Goal: Task Accomplishment & Management: Complete application form

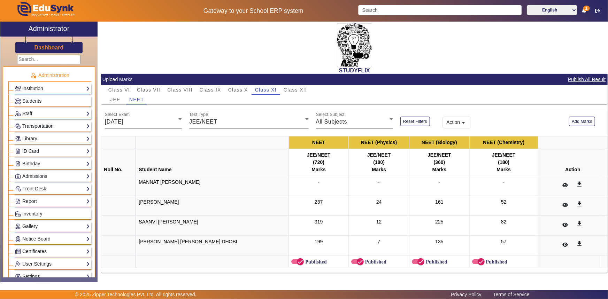
scroll to position [2, 0]
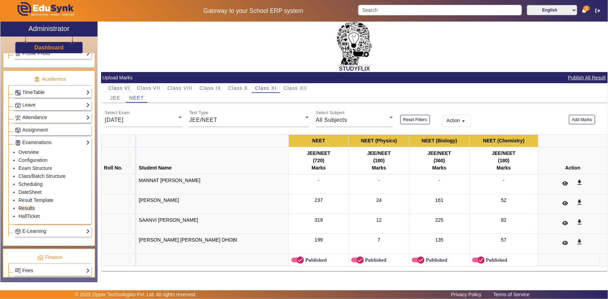
click at [122, 87] on span "Class VI" at bounding box center [119, 88] width 22 height 5
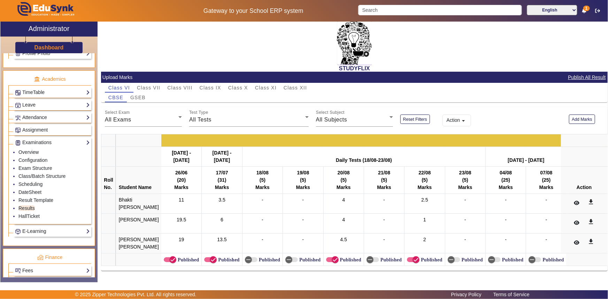
scroll to position [20, 0]
click at [143, 85] on span "Class VII" at bounding box center [148, 87] width 23 height 5
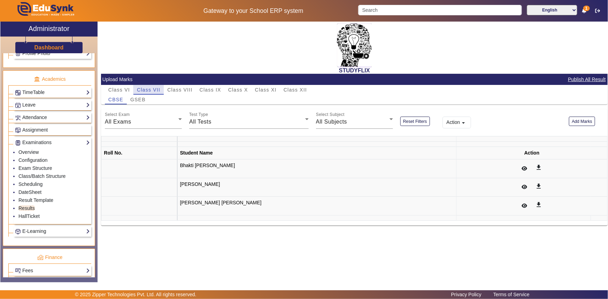
scroll to position [0, 0]
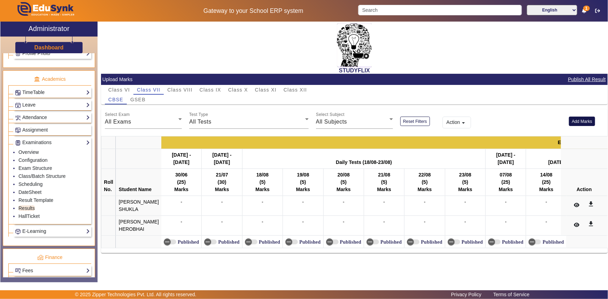
click at [573, 122] on button "Add Marks" at bounding box center [582, 121] width 26 height 9
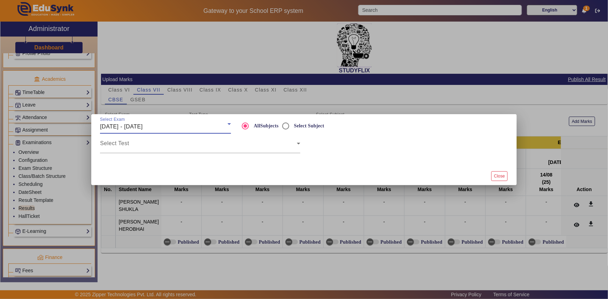
click at [143, 126] on span "[DATE] - [DATE]" at bounding box center [121, 127] width 43 height 6
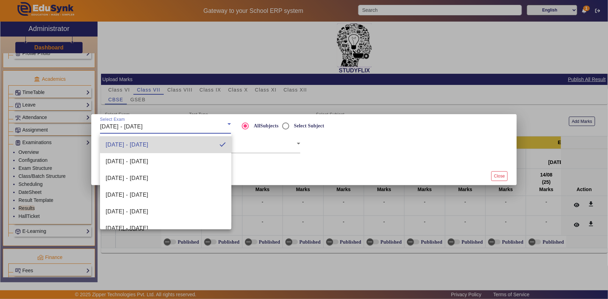
click at [207, 144] on mat-option "[DATE] - [DATE]" at bounding box center [165, 145] width 131 height 17
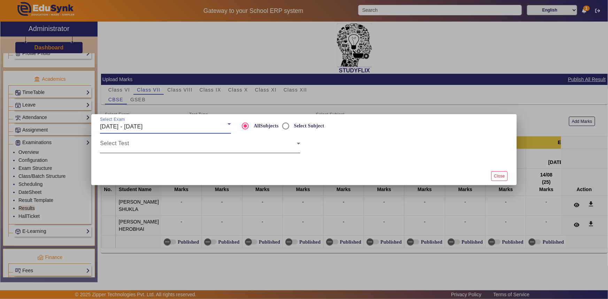
click at [182, 148] on span at bounding box center [198, 146] width 197 height 8
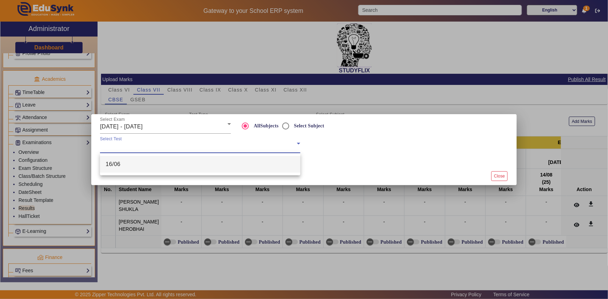
click at [165, 161] on mat-option "16/06" at bounding box center [200, 164] width 200 height 17
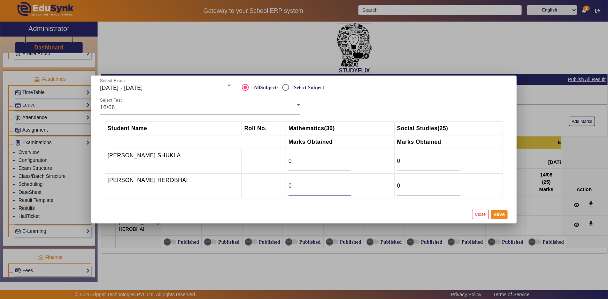
click at [296, 185] on input "0" at bounding box center [319, 186] width 63 height 8
click at [298, 162] on input "0" at bounding box center [319, 161] width 63 height 8
type input "18.5"
click at [306, 185] on input "0" at bounding box center [319, 186] width 63 height 8
click at [194, 166] on td "[PERSON_NAME] SHUKLA" at bounding box center [173, 161] width 137 height 25
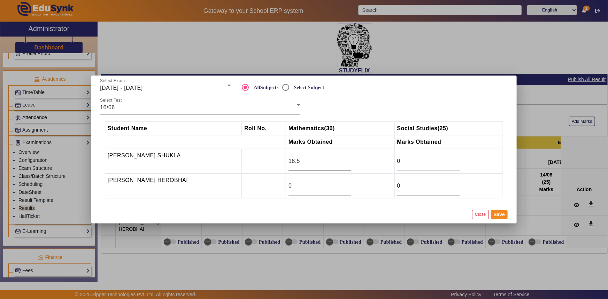
click at [303, 163] on input "18.5" at bounding box center [319, 161] width 63 height 8
click at [310, 163] on input "18.5" at bounding box center [319, 161] width 63 height 8
click at [499, 212] on button "Save" at bounding box center [499, 214] width 17 height 9
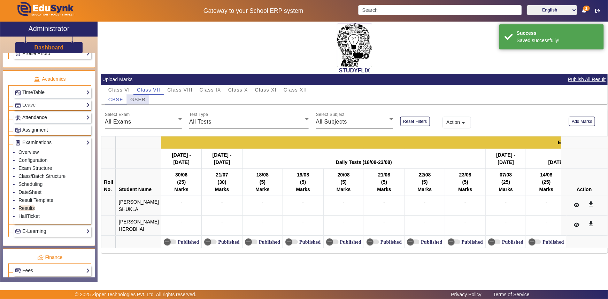
click at [138, 98] on span "GSEB" at bounding box center [137, 99] width 15 height 5
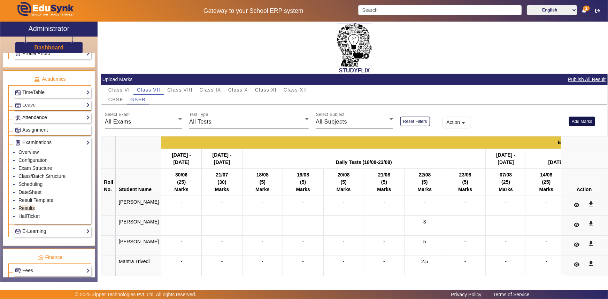
click at [575, 122] on button "Add Marks" at bounding box center [582, 121] width 26 height 9
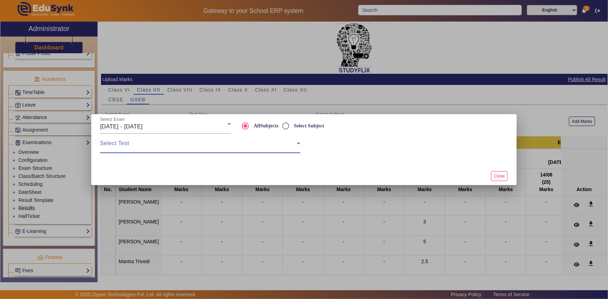
click at [162, 146] on span at bounding box center [198, 146] width 197 height 8
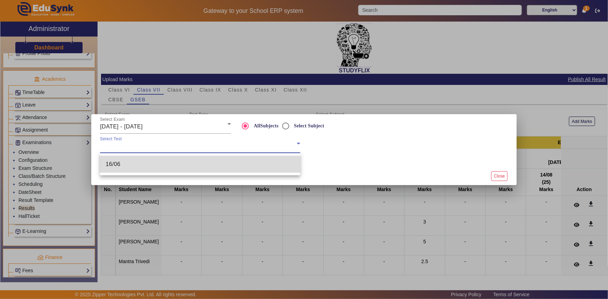
click at [153, 164] on mat-option "16/06" at bounding box center [200, 164] width 200 height 17
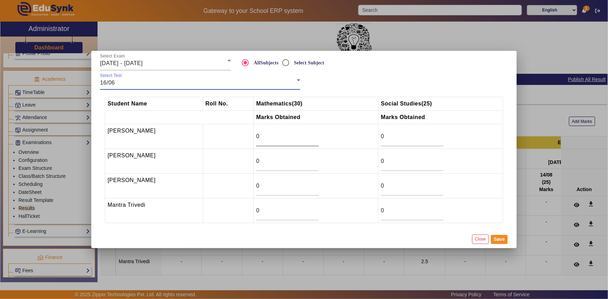
click at [263, 138] on input "0" at bounding box center [287, 136] width 63 height 8
click at [262, 137] on input "0" at bounding box center [287, 136] width 63 height 8
type input "10.5"
click at [256, 209] on input "0" at bounding box center [287, 211] width 63 height 8
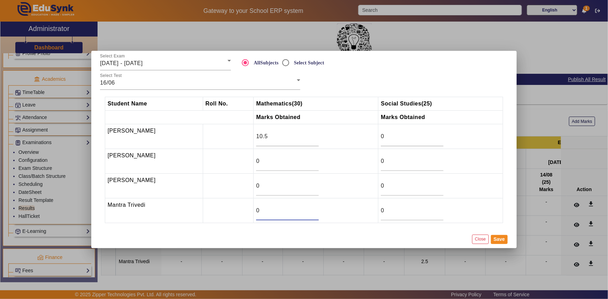
click at [256, 211] on input "0" at bounding box center [287, 211] width 63 height 8
type input "1.5"
click at [259, 159] on input "0" at bounding box center [287, 161] width 63 height 8
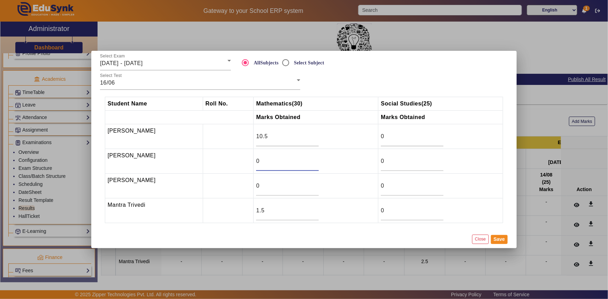
click at [259, 159] on input "0" at bounding box center [287, 161] width 63 height 8
type input "22.5"
drag, startPoint x: 257, startPoint y: 187, endPoint x: 252, endPoint y: 187, distance: 5.6
click at [256, 187] on input "0" at bounding box center [287, 186] width 63 height 8
type input "12"
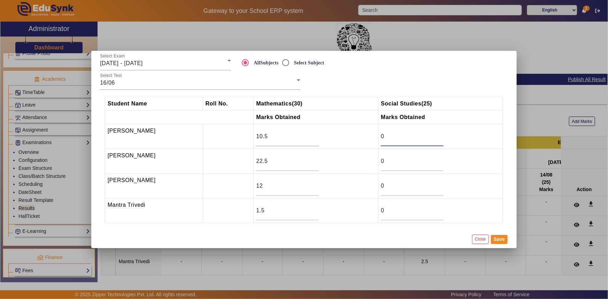
click at [385, 139] on input "0" at bounding box center [412, 136] width 63 height 8
type input "4"
drag, startPoint x: 383, startPoint y: 209, endPoint x: 376, endPoint y: 210, distance: 6.6
click at [378, 210] on td "0" at bounding box center [440, 211] width 125 height 25
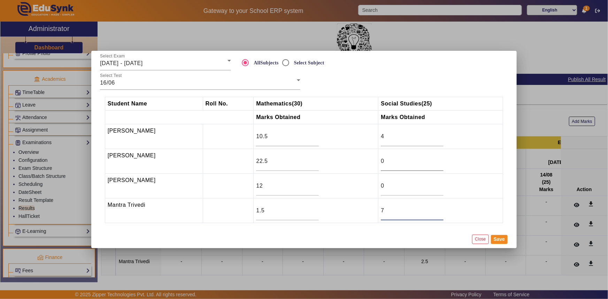
type input "7"
drag, startPoint x: 382, startPoint y: 163, endPoint x: 377, endPoint y: 163, distance: 4.9
click at [378, 163] on td "0" at bounding box center [440, 161] width 125 height 25
type input "21"
drag, startPoint x: 387, startPoint y: 183, endPoint x: 376, endPoint y: 188, distance: 12.0
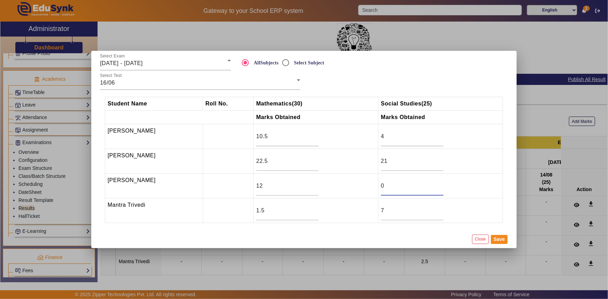
click at [378, 188] on td "0" at bounding box center [440, 186] width 125 height 25
type input "22"
click at [492, 239] on button "Save" at bounding box center [499, 239] width 17 height 9
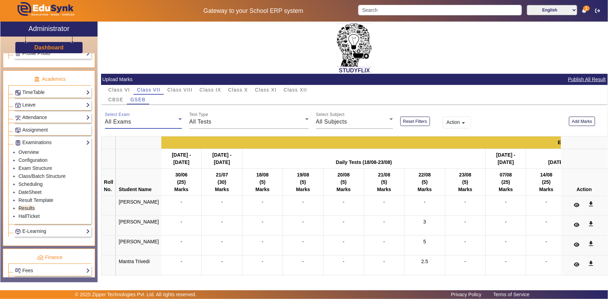
click at [151, 120] on div "All Exams" at bounding box center [142, 122] width 74 height 8
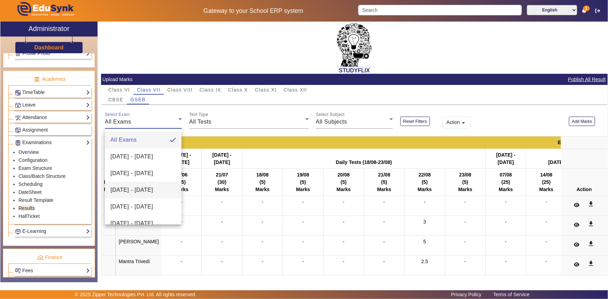
scroll to position [31, 0]
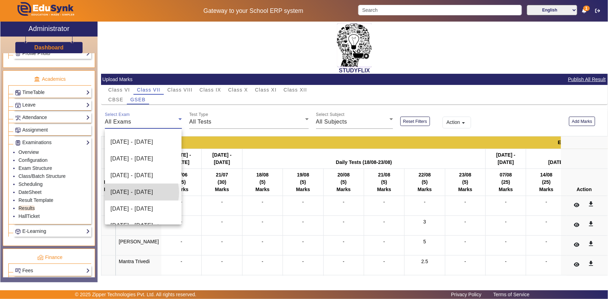
click at [136, 192] on span "[DATE] - [DATE]" at bounding box center [131, 192] width 43 height 8
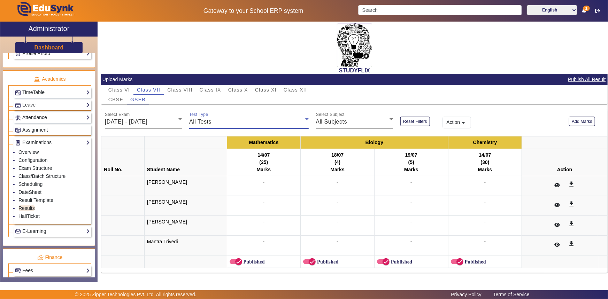
click at [213, 122] on div "All Tests" at bounding box center [247, 122] width 116 height 8
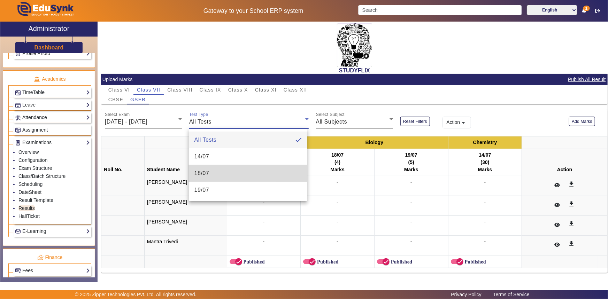
click at [203, 172] on span "18/07" at bounding box center [201, 173] width 15 height 8
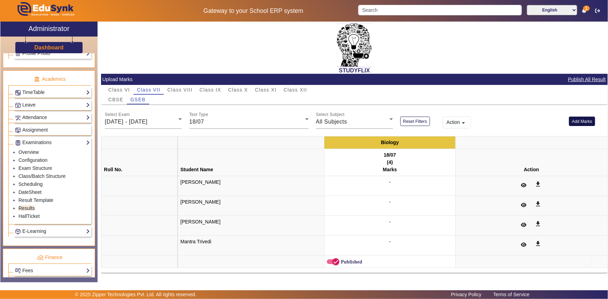
click at [573, 122] on button "Add Marks" at bounding box center [582, 121] width 26 height 9
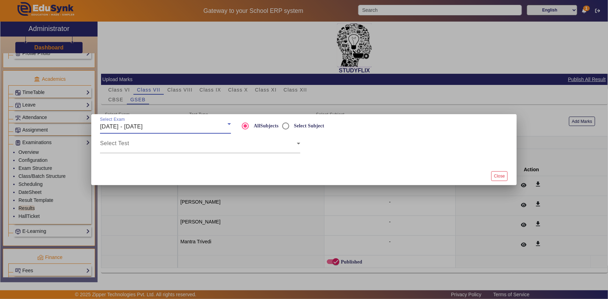
click at [136, 124] on span "[DATE] - [DATE]" at bounding box center [121, 127] width 43 height 6
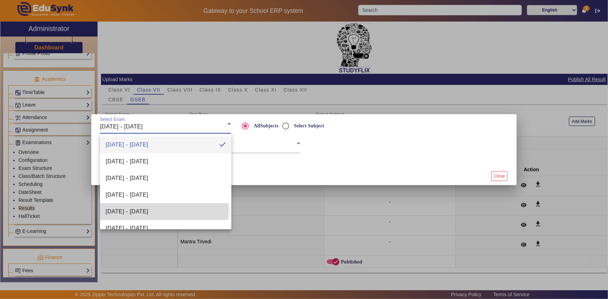
click at [132, 209] on span "[DATE] - [DATE]" at bounding box center [127, 212] width 43 height 8
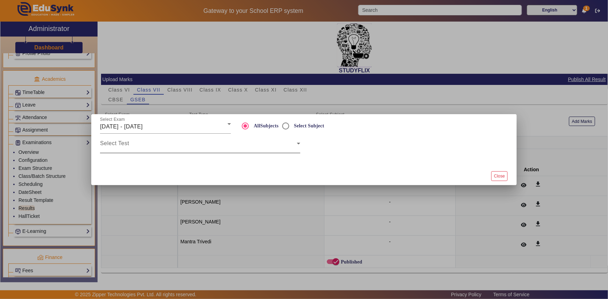
click at [154, 151] on div "Select Test" at bounding box center [200, 144] width 200 height 20
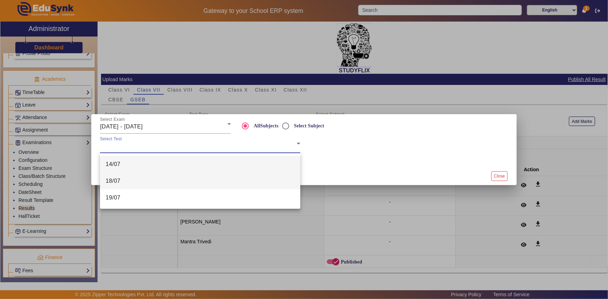
click at [142, 181] on mat-option "18/07" at bounding box center [200, 181] width 200 height 17
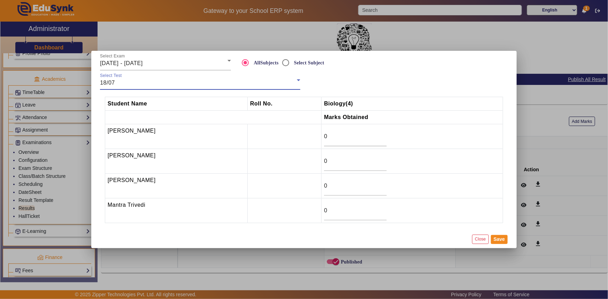
click at [140, 87] on div "18/07" at bounding box center [198, 83] width 197 height 8
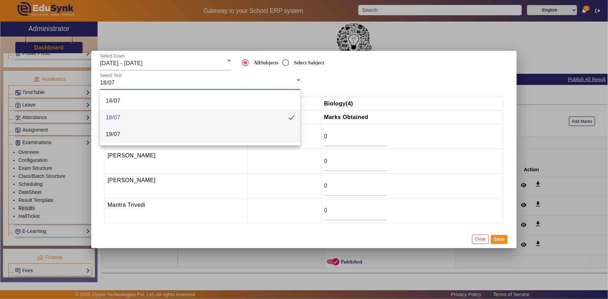
click at [126, 133] on mat-option "19/07" at bounding box center [200, 134] width 200 height 17
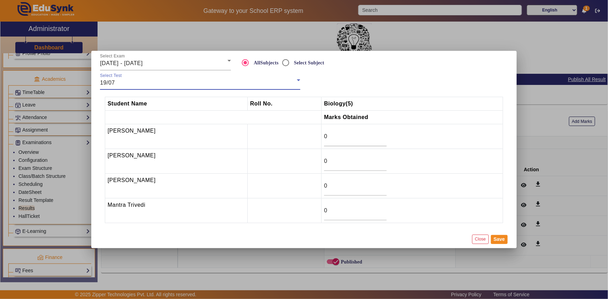
click at [133, 80] on div "19/07" at bounding box center [198, 83] width 197 height 8
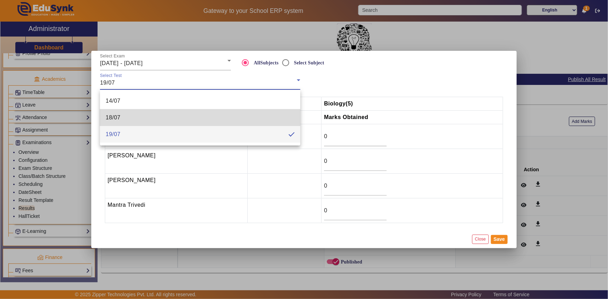
click at [125, 117] on mat-option "18/07" at bounding box center [200, 117] width 200 height 17
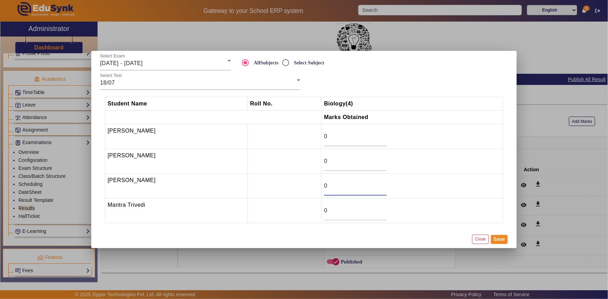
click at [327, 187] on input "0" at bounding box center [355, 186] width 63 height 8
click at [379, 184] on input "1" at bounding box center [355, 186] width 63 height 8
click at [379, 184] on input "2" at bounding box center [355, 186] width 63 height 8
click at [379, 184] on input "3" at bounding box center [355, 186] width 63 height 8
type input "4"
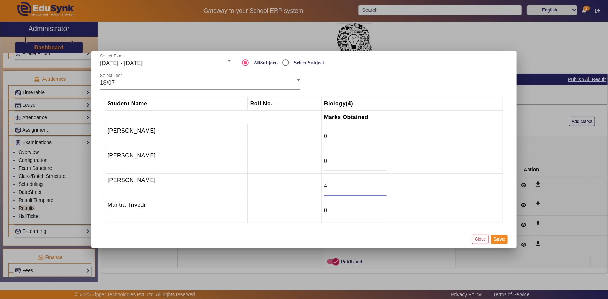
click at [379, 184] on input "4" at bounding box center [355, 186] width 63 height 8
click at [353, 163] on input "0" at bounding box center [355, 161] width 63 height 8
type input "3.5"
drag, startPoint x: 334, startPoint y: 212, endPoint x: 310, endPoint y: 213, distance: 24.4
click at [310, 213] on tr "Mantra Trivedi 0" at bounding box center [304, 211] width 398 height 25
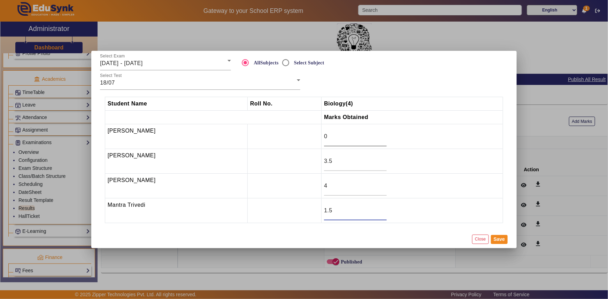
type input "1.5"
drag, startPoint x: 323, startPoint y: 137, endPoint x: 319, endPoint y: 139, distance: 4.4
click at [322, 139] on td "0" at bounding box center [413, 136] width 182 height 25
click at [499, 240] on button "Save" at bounding box center [499, 239] width 17 height 9
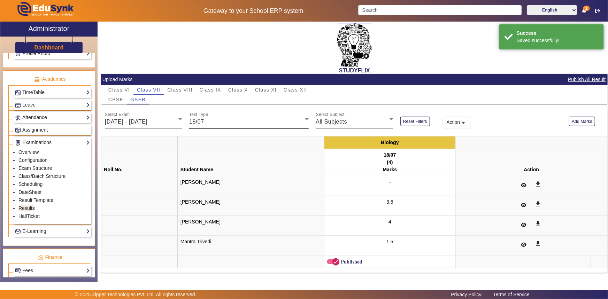
click at [209, 123] on div "18/07" at bounding box center [247, 122] width 116 height 8
click at [210, 189] on mat-option "19/07" at bounding box center [248, 190] width 118 height 17
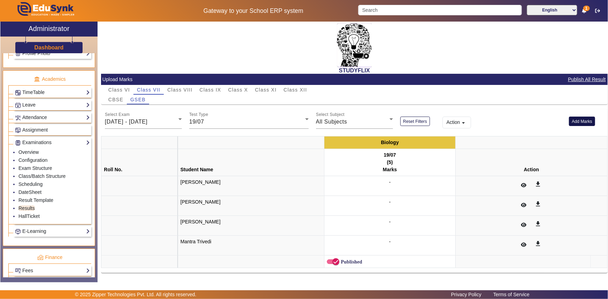
click at [578, 122] on button "Add Marks" at bounding box center [582, 121] width 26 height 9
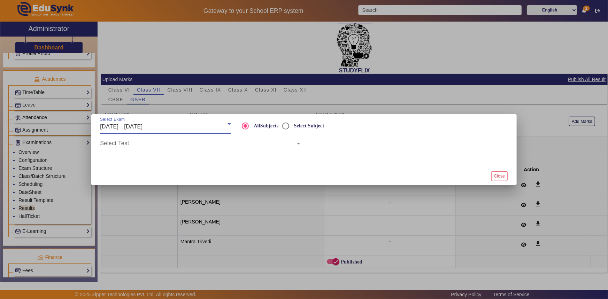
click at [175, 132] on div "Select Exam [DATE] - [DATE]" at bounding box center [165, 124] width 131 height 20
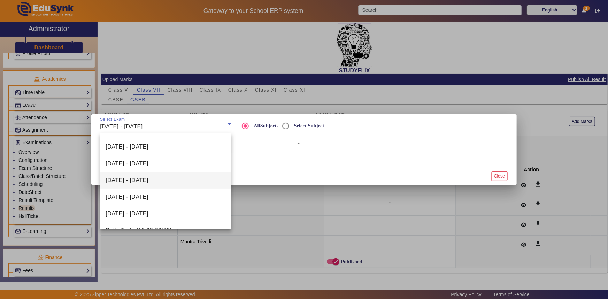
click at [144, 183] on span "[DATE] - [DATE]" at bounding box center [127, 180] width 43 height 8
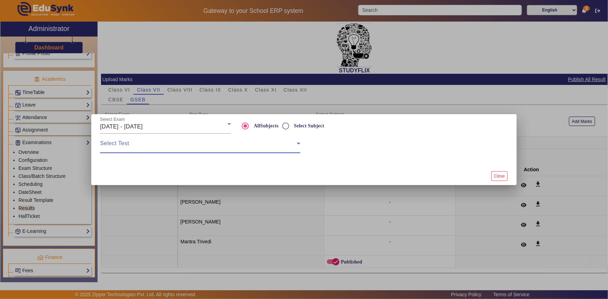
click at [149, 148] on span at bounding box center [198, 146] width 197 height 8
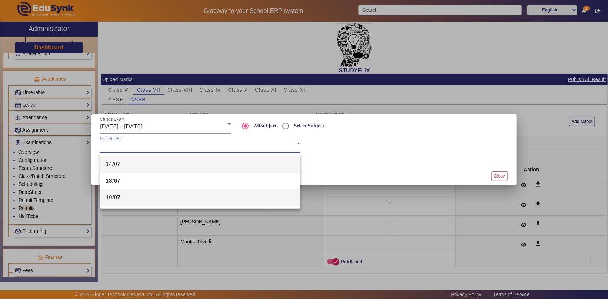
click at [139, 206] on mat-option "19/07" at bounding box center [200, 198] width 200 height 17
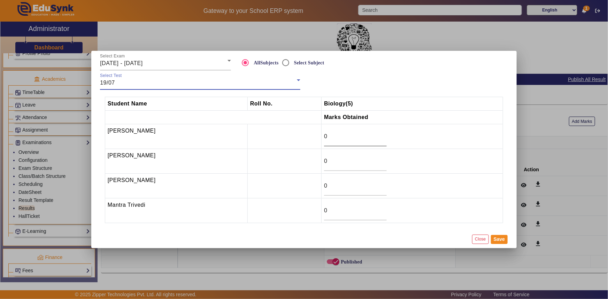
click at [330, 141] on div "0" at bounding box center [355, 137] width 63 height 20
drag, startPoint x: 325, startPoint y: 160, endPoint x: 311, endPoint y: 160, distance: 13.9
click at [311, 160] on tr "[PERSON_NAME] 0" at bounding box center [304, 161] width 398 height 25
type input "4"
drag, startPoint x: 326, startPoint y: 215, endPoint x: 318, endPoint y: 211, distance: 8.9
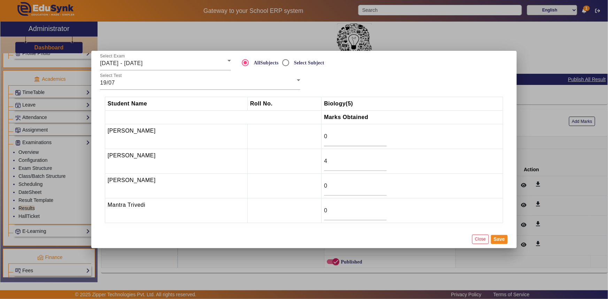
click at [322, 211] on td "0" at bounding box center [413, 211] width 182 height 25
click at [495, 241] on button "Save" at bounding box center [499, 239] width 17 height 9
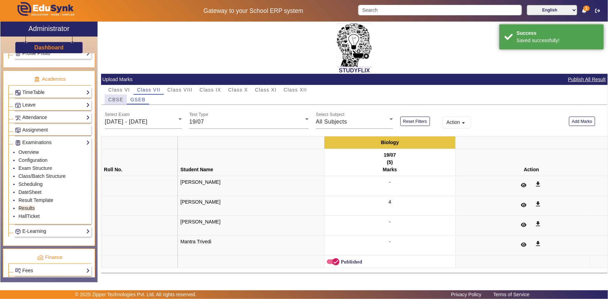
click at [122, 101] on span "CBSE" at bounding box center [115, 99] width 15 height 5
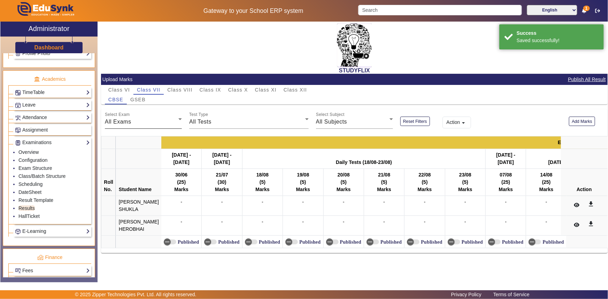
click at [146, 119] on div "All Exams" at bounding box center [142, 122] width 74 height 8
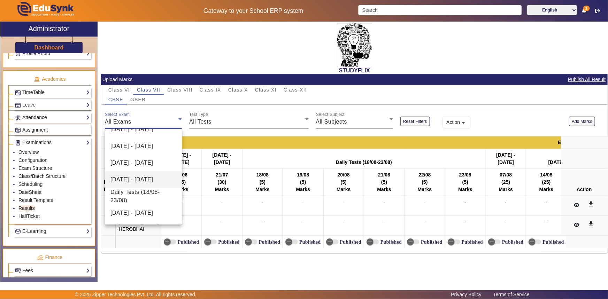
scroll to position [63, 0]
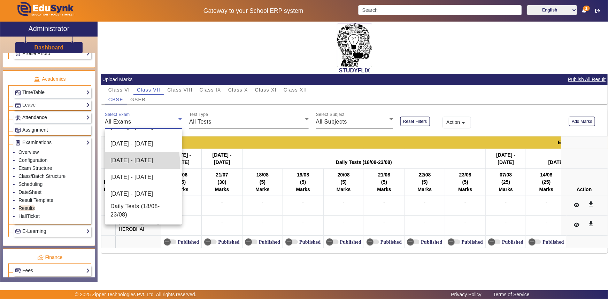
click at [131, 163] on span "[DATE] - [DATE]" at bounding box center [131, 160] width 43 height 8
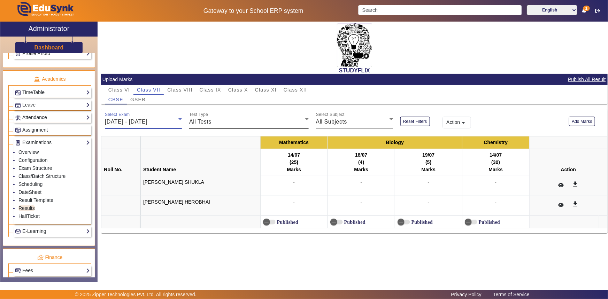
click at [198, 124] on span "All Tests" at bounding box center [200, 122] width 22 height 6
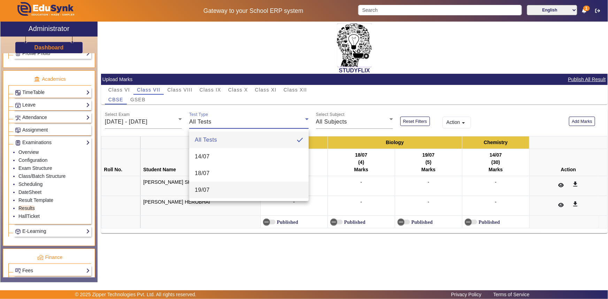
click at [199, 194] on span "19/07" at bounding box center [202, 190] width 15 height 8
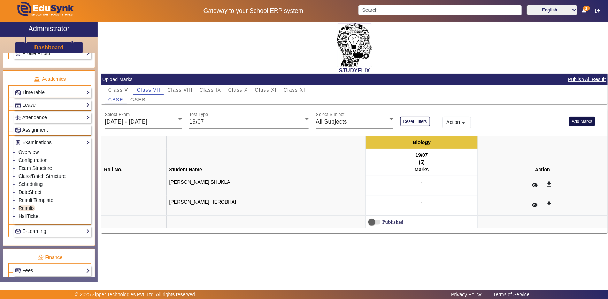
click at [583, 120] on button "Add Marks" at bounding box center [582, 121] width 26 height 9
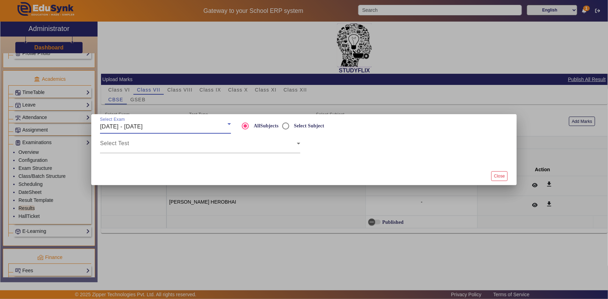
click at [142, 124] on span "[DATE] - [DATE]" at bounding box center [121, 127] width 43 height 6
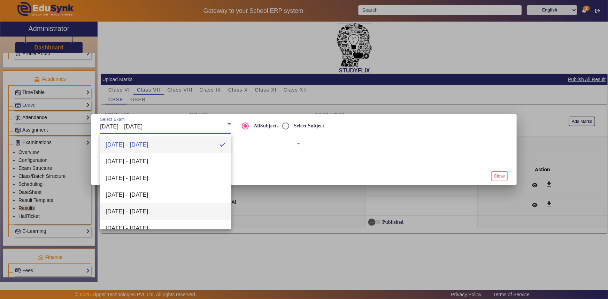
click at [127, 211] on span "[DATE] - [DATE]" at bounding box center [127, 212] width 43 height 8
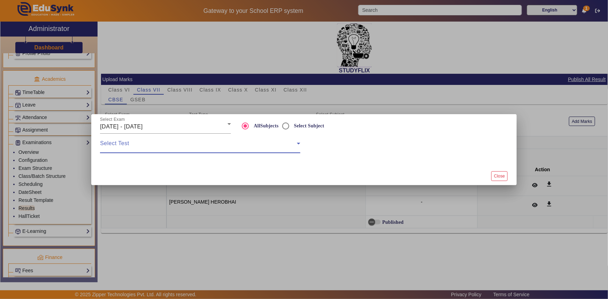
click at [150, 144] on span at bounding box center [198, 146] width 197 height 8
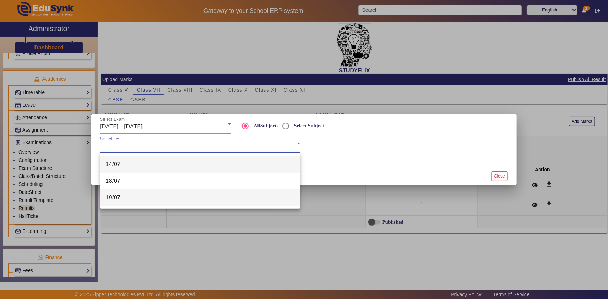
click at [130, 195] on mat-option "19/07" at bounding box center [200, 198] width 200 height 17
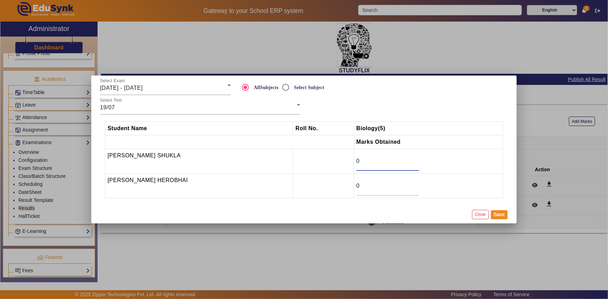
drag, startPoint x: 359, startPoint y: 161, endPoint x: 349, endPoint y: 160, distance: 9.8
click at [349, 160] on tr "[PERSON_NAME] SHUKLA 0" at bounding box center [304, 161] width 398 height 25
type input "3.5"
click at [495, 213] on button "Save" at bounding box center [499, 214] width 17 height 9
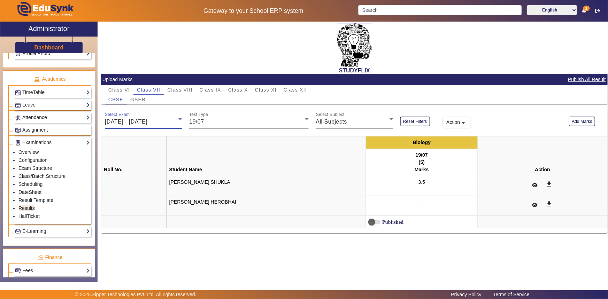
click at [122, 119] on span "[DATE] - [DATE]" at bounding box center [126, 122] width 43 height 6
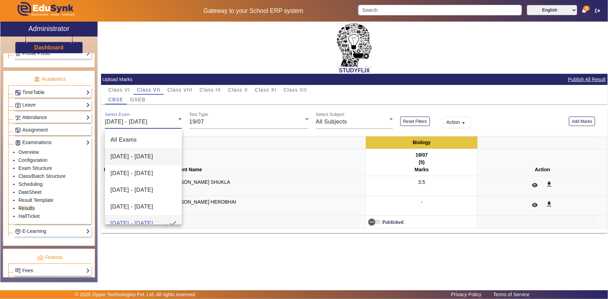
scroll to position [7, 0]
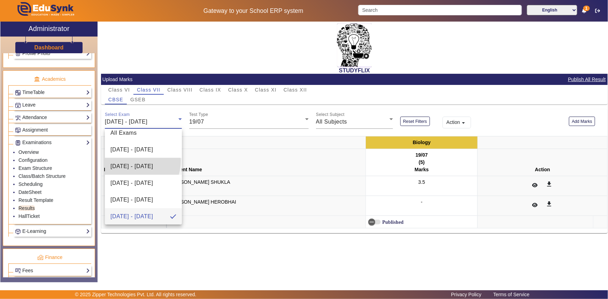
click at [129, 162] on span "[DATE] - [DATE]" at bounding box center [131, 166] width 43 height 8
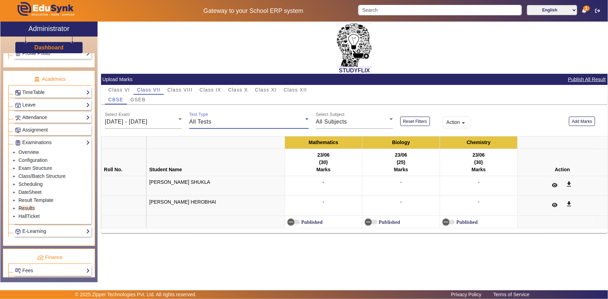
click at [206, 123] on span "All Tests" at bounding box center [200, 122] width 22 height 6
click at [205, 153] on span "23/06" at bounding box center [202, 157] width 15 height 8
click at [577, 122] on button "Add Marks" at bounding box center [582, 121] width 26 height 9
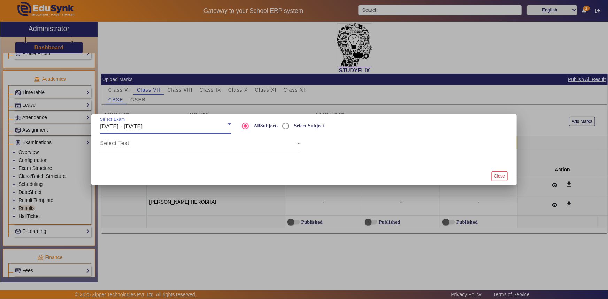
click at [143, 125] on span "[DATE] - [DATE]" at bounding box center [121, 127] width 43 height 6
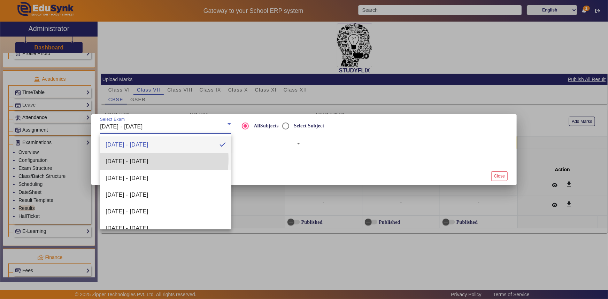
click at [139, 159] on span "[DATE] - [DATE]" at bounding box center [127, 161] width 43 height 8
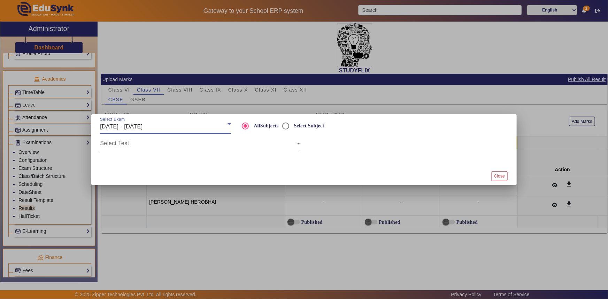
click at [136, 148] on span at bounding box center [198, 146] width 197 height 8
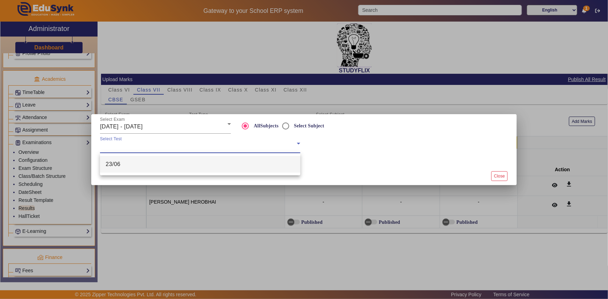
click at [132, 163] on mat-option "23/06" at bounding box center [200, 164] width 200 height 17
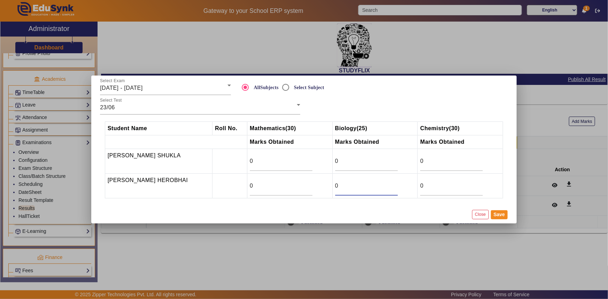
drag, startPoint x: 344, startPoint y: 188, endPoint x: 318, endPoint y: 181, distance: 26.4
click at [318, 181] on tr "[PERSON_NAME] HEROBHAI 0 0 0" at bounding box center [304, 186] width 398 height 25
type input "17"
drag, startPoint x: 429, startPoint y: 185, endPoint x: 416, endPoint y: 185, distance: 12.2
click at [416, 185] on tr "[PERSON_NAME] HEROBHAI 0 17 0" at bounding box center [304, 186] width 398 height 25
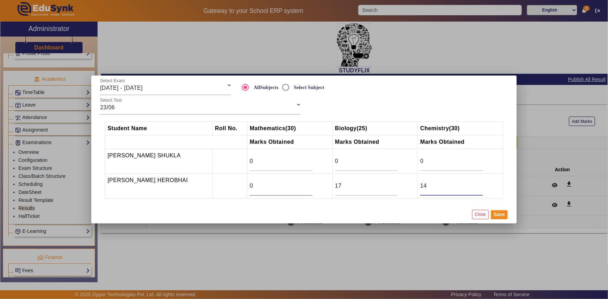
type input "14"
drag, startPoint x: 253, startPoint y: 184, endPoint x: 243, endPoint y: 185, distance: 9.8
click at [244, 185] on tr "[PERSON_NAME] HEROBHAI 0 17 14" at bounding box center [304, 186] width 398 height 25
type input "4"
drag, startPoint x: 254, startPoint y: 161, endPoint x: 250, endPoint y: 161, distance: 4.2
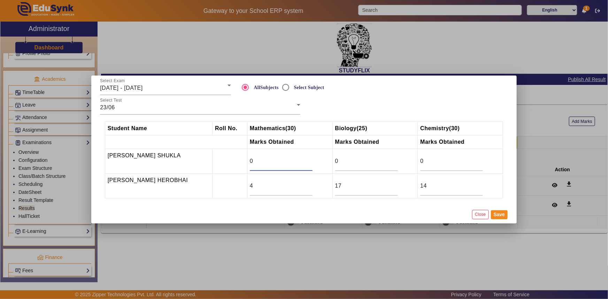
click at [250, 161] on input "0" at bounding box center [281, 161] width 63 height 8
click at [306, 159] on input "1" at bounding box center [281, 161] width 63 height 8
click at [306, 159] on input "2" at bounding box center [281, 161] width 63 height 8
click at [306, 159] on input "3" at bounding box center [281, 161] width 63 height 8
type input "4"
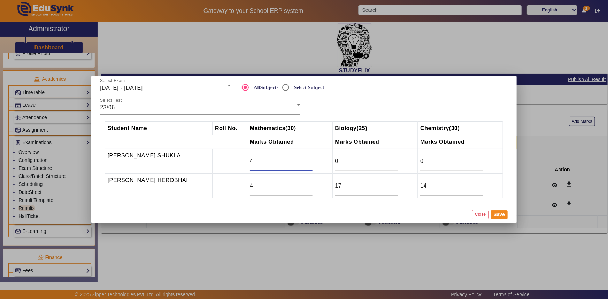
click at [306, 159] on input "4" at bounding box center [281, 161] width 63 height 8
click at [394, 158] on input "15" at bounding box center [366, 161] width 63 height 8
click at [393, 158] on input "16" at bounding box center [366, 161] width 63 height 8
type input "17"
click at [393, 158] on input "17" at bounding box center [366, 161] width 63 height 8
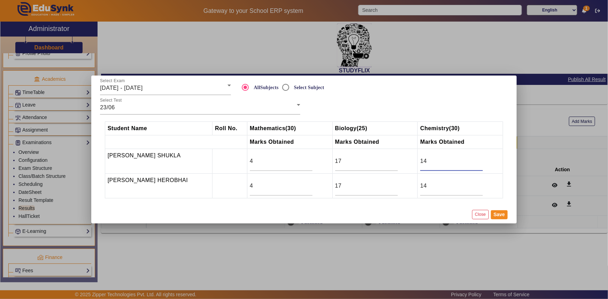
click at [479, 157] on input "14" at bounding box center [451, 161] width 63 height 8
click at [479, 157] on input "15" at bounding box center [451, 161] width 63 height 8
click at [479, 157] on input "16" at bounding box center [451, 161] width 63 height 8
click at [479, 162] on input "15" at bounding box center [451, 161] width 63 height 8
type input "14"
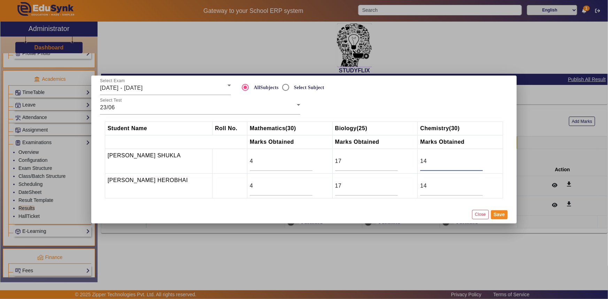
click at [479, 163] on input "14" at bounding box center [451, 161] width 63 height 8
click at [430, 189] on div "14" at bounding box center [451, 186] width 63 height 20
drag, startPoint x: 430, startPoint y: 188, endPoint x: 418, endPoint y: 186, distance: 12.0
click at [418, 186] on td "14" at bounding box center [460, 186] width 85 height 25
type input "0"
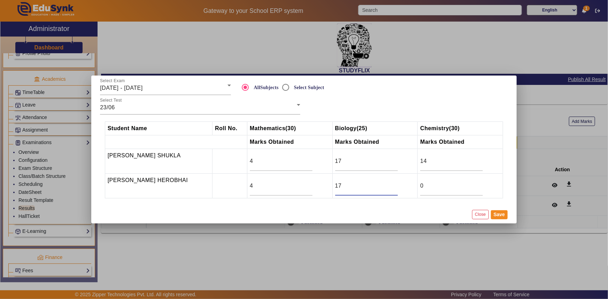
drag, startPoint x: 358, startPoint y: 188, endPoint x: 317, endPoint y: 186, distance: 41.1
click at [317, 186] on tr "[PERSON_NAME] HEROBHAI 4 17 0" at bounding box center [304, 186] width 398 height 25
type input "0"
drag, startPoint x: 283, startPoint y: 188, endPoint x: 245, endPoint y: 191, distance: 38.4
click at [247, 191] on td "4" at bounding box center [289, 186] width 85 height 25
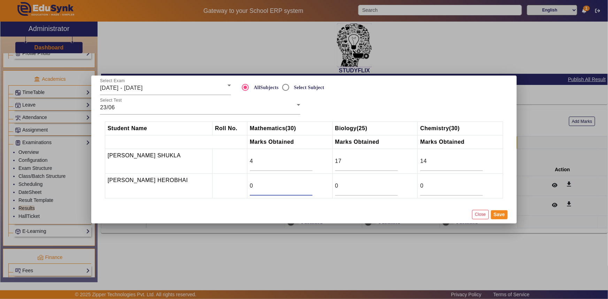
type input "0"
click at [227, 212] on mat-dialog-actions "Close Save" at bounding box center [304, 215] width 415 height 18
click at [495, 215] on button "Save" at bounding box center [499, 214] width 17 height 9
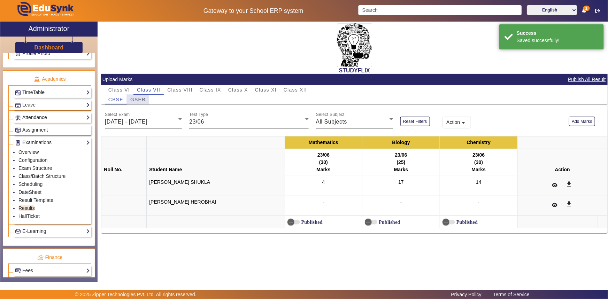
click at [139, 98] on span "GSEB" at bounding box center [137, 99] width 15 height 5
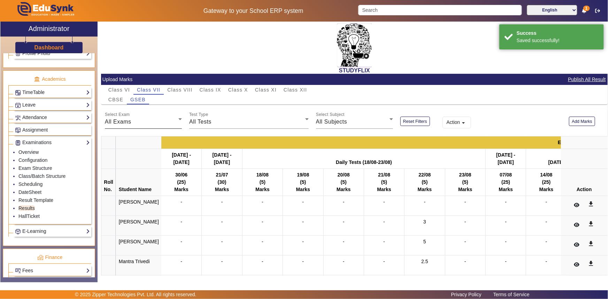
click at [151, 118] on div "All Exams" at bounding box center [142, 122] width 74 height 8
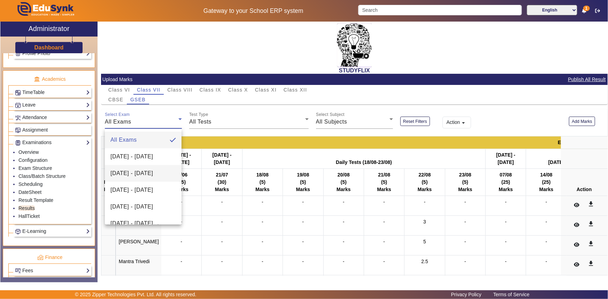
click at [127, 170] on span "[DATE] - [DATE]" at bounding box center [131, 173] width 43 height 8
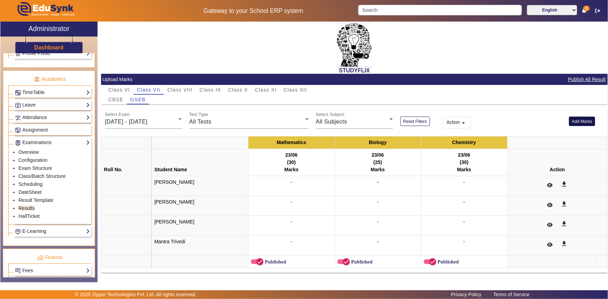
click at [570, 123] on button "Add Marks" at bounding box center [582, 121] width 26 height 9
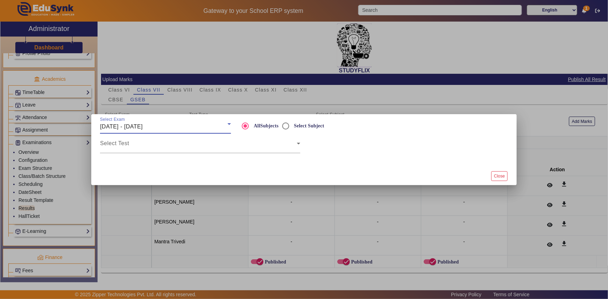
click at [165, 127] on div "[DATE] - [DATE]" at bounding box center [164, 127] width 128 height 8
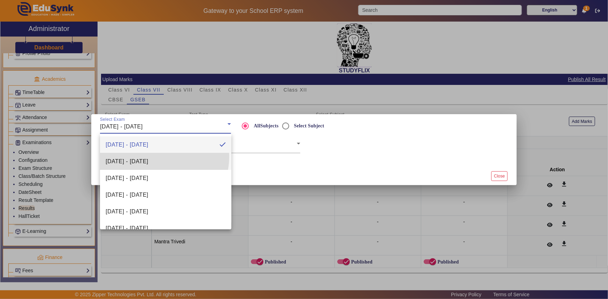
click at [154, 156] on mat-option "[DATE] - [DATE]" at bounding box center [165, 161] width 131 height 17
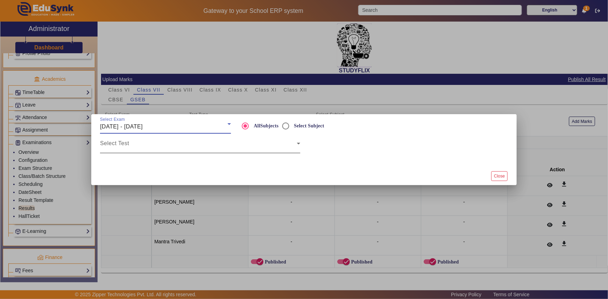
click at [154, 148] on span at bounding box center [198, 146] width 197 height 8
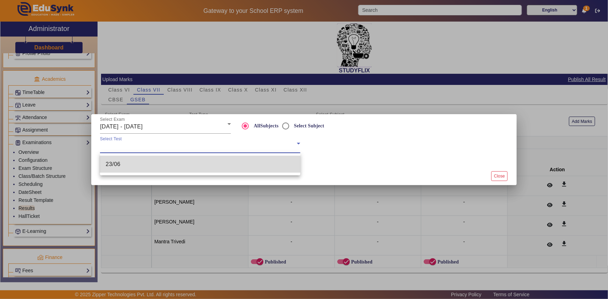
click at [152, 164] on mat-option "23/06" at bounding box center [200, 164] width 200 height 17
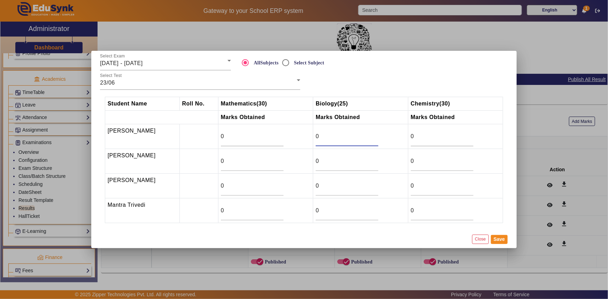
drag, startPoint x: 317, startPoint y: 136, endPoint x: 307, endPoint y: 136, distance: 10.1
click at [307, 136] on tr "DEV SONI 0 0 0" at bounding box center [304, 136] width 398 height 25
click at [373, 135] on input "1" at bounding box center [347, 136] width 63 height 8
click at [373, 135] on input "2" at bounding box center [347, 136] width 63 height 8
click at [373, 135] on input "3" at bounding box center [347, 136] width 63 height 8
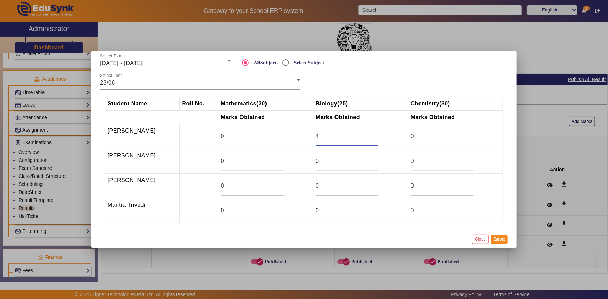
type input "4"
click at [373, 135] on input "4" at bounding box center [347, 136] width 63 height 8
click at [468, 134] on input "1" at bounding box center [442, 136] width 63 height 8
click at [468, 134] on input "2" at bounding box center [442, 136] width 63 height 8
click at [468, 134] on input "3" at bounding box center [442, 136] width 63 height 8
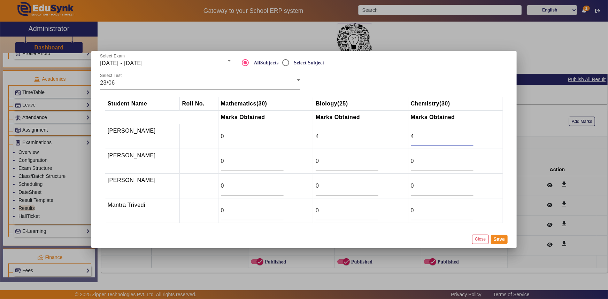
click at [468, 134] on input "4" at bounding box center [442, 136] width 63 height 8
click at [468, 134] on input "5" at bounding box center [442, 136] width 63 height 8
click at [468, 134] on input "6" at bounding box center [442, 136] width 63 height 8
click at [468, 134] on input "7" at bounding box center [442, 136] width 63 height 8
click at [468, 134] on input "8" at bounding box center [442, 136] width 63 height 8
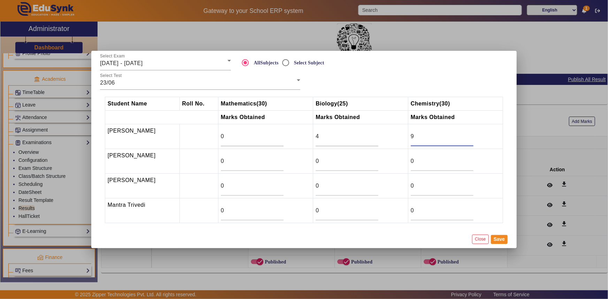
type input "9"
click at [468, 134] on input "9" at bounding box center [442, 136] width 63 height 8
drag, startPoint x: 223, startPoint y: 137, endPoint x: 216, endPoint y: 137, distance: 6.6
click at [221, 137] on input "0" at bounding box center [252, 136] width 63 height 8
click at [373, 159] on input "21" at bounding box center [347, 161] width 63 height 8
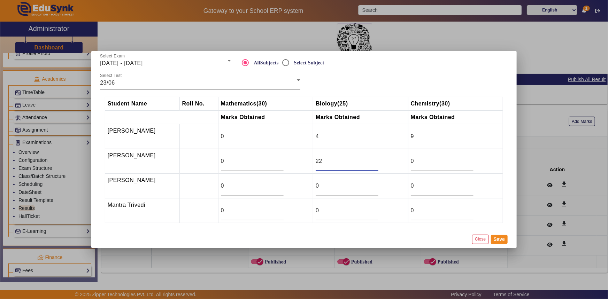
type input "22"
click at [373, 159] on input "22" at bounding box center [347, 161] width 63 height 8
click at [417, 162] on input "0" at bounding box center [442, 161] width 63 height 8
type input "25"
click at [261, 161] on input "0" at bounding box center [252, 161] width 63 height 8
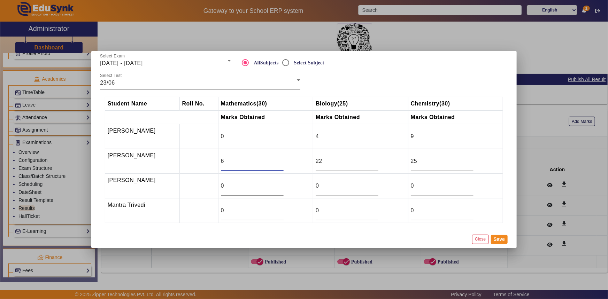
type input "6"
click at [259, 188] on input "0" at bounding box center [252, 186] width 63 height 8
click at [321, 188] on input "0" at bounding box center [347, 186] width 63 height 8
type input "21"
click at [418, 186] on input "0" at bounding box center [442, 186] width 63 height 8
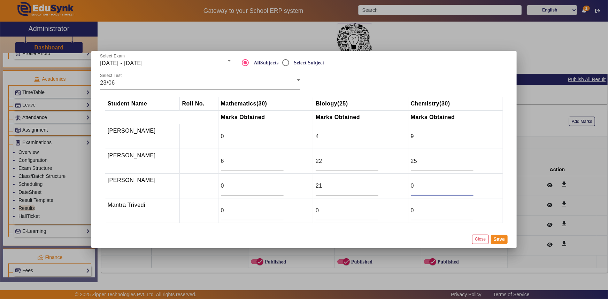
drag, startPoint x: 418, startPoint y: 186, endPoint x: 407, endPoint y: 187, distance: 11.2
click at [408, 187] on td "0" at bounding box center [455, 186] width 95 height 25
type input "27.5"
click at [366, 191] on div "21" at bounding box center [347, 186] width 63 height 20
click at [264, 190] on div "0" at bounding box center [252, 186] width 63 height 20
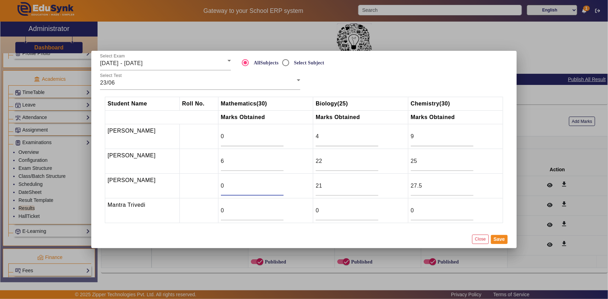
drag, startPoint x: 229, startPoint y: 187, endPoint x: 211, endPoint y: 188, distance: 17.5
click at [211, 188] on tr "[PERSON_NAME] 0 21 27.5" at bounding box center [304, 186] width 398 height 25
type input "10"
click at [422, 211] on input "0" at bounding box center [442, 211] width 63 height 8
type input "3"
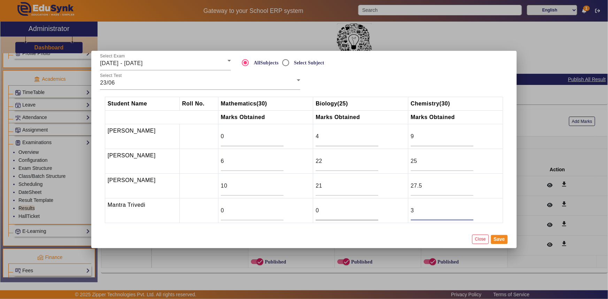
click at [350, 209] on input "0" at bounding box center [347, 211] width 63 height 8
click at [247, 210] on input "0" at bounding box center [252, 211] width 63 height 8
drag, startPoint x: 329, startPoint y: 211, endPoint x: 302, endPoint y: 214, distance: 26.6
click at [302, 214] on tr "Mantra Trivedi 0 0 3" at bounding box center [304, 211] width 398 height 25
type input "7.5"
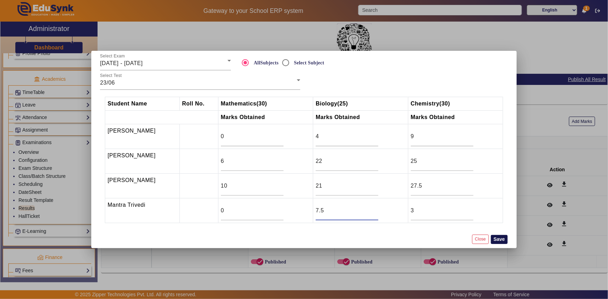
click at [502, 240] on button "Save" at bounding box center [499, 239] width 17 height 9
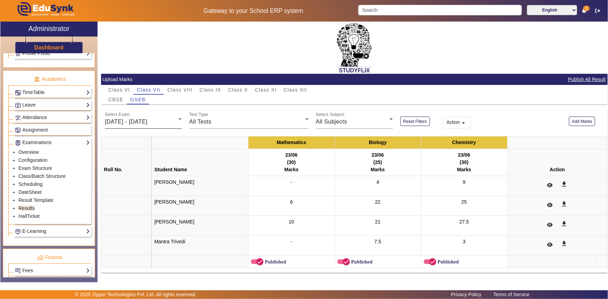
click at [147, 122] on span "[DATE] - [DATE]" at bounding box center [126, 122] width 43 height 6
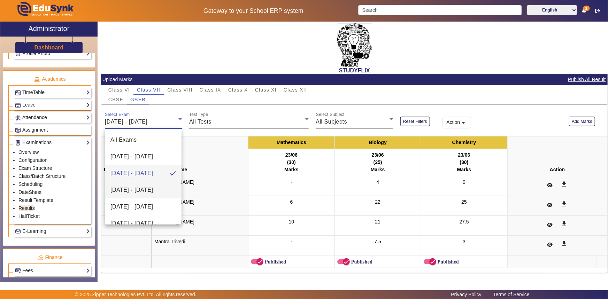
click at [133, 188] on span "[DATE] - [DATE]" at bounding box center [131, 190] width 43 height 8
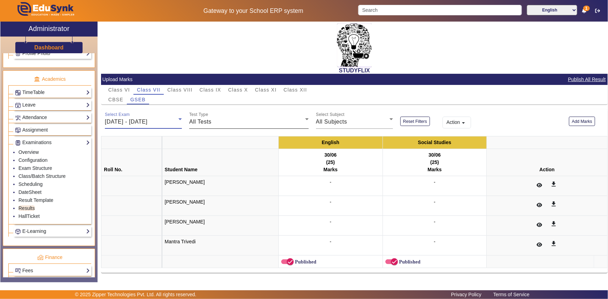
click at [220, 124] on div "All Tests" at bounding box center [247, 122] width 116 height 8
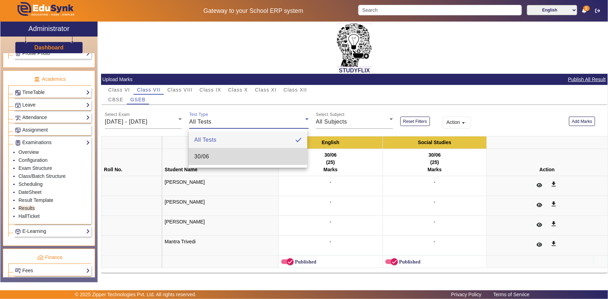
click at [210, 156] on mat-option "30/06" at bounding box center [248, 156] width 118 height 17
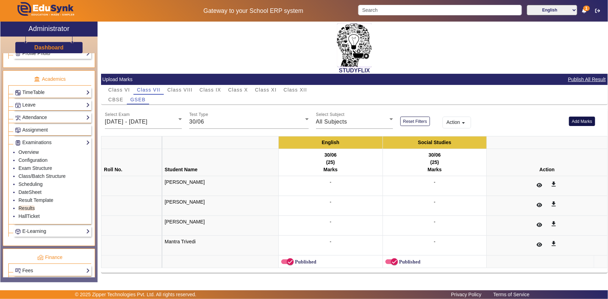
click at [585, 120] on button "Add Marks" at bounding box center [582, 121] width 26 height 9
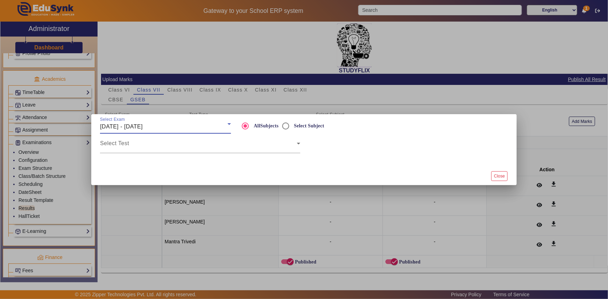
click at [171, 129] on div "[DATE] - [DATE]" at bounding box center [164, 127] width 128 height 8
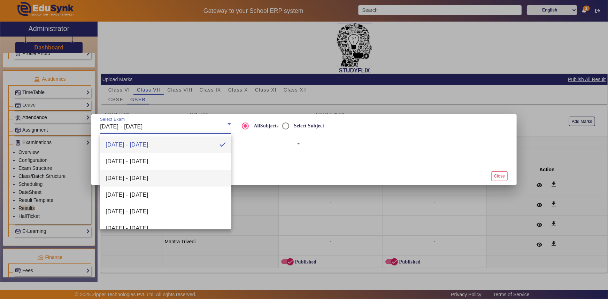
click at [153, 171] on mat-option "[DATE] - [DATE]" at bounding box center [165, 178] width 131 height 17
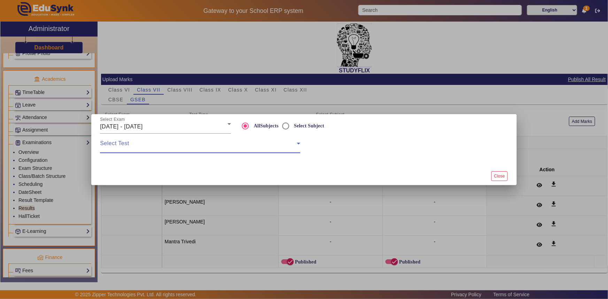
click at [149, 149] on span at bounding box center [198, 146] width 197 height 8
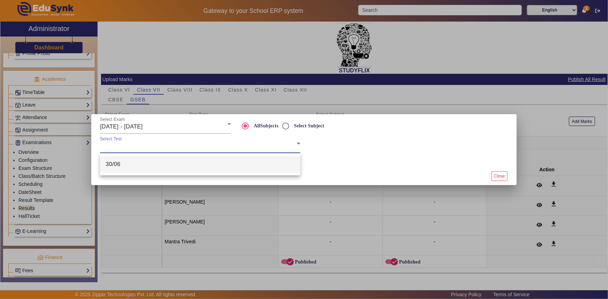
click at [144, 171] on mat-option "30/06" at bounding box center [200, 164] width 200 height 17
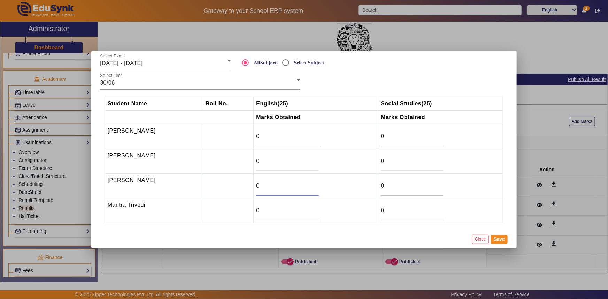
drag, startPoint x: 255, startPoint y: 184, endPoint x: 252, endPoint y: 185, distance: 4.0
click at [256, 185] on input "0" at bounding box center [287, 186] width 63 height 8
type input "9.5"
click at [402, 188] on input "0" at bounding box center [412, 186] width 63 height 8
type input "15"
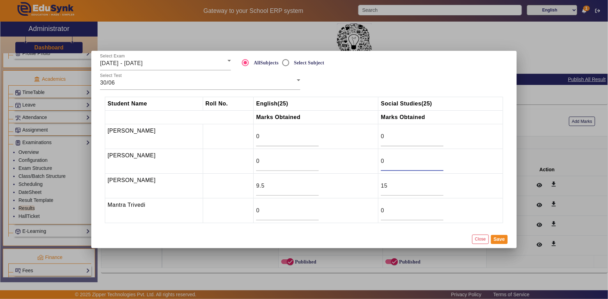
click at [383, 162] on input "0" at bounding box center [412, 161] width 63 height 8
type input "25"
click at [385, 213] on input "0" at bounding box center [412, 211] width 63 height 8
type input "7"
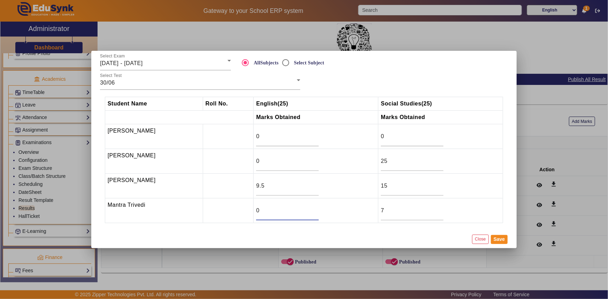
click at [296, 214] on input "0" at bounding box center [287, 211] width 63 height 8
type input "0.5"
click at [271, 161] on input "0" at bounding box center [287, 161] width 63 height 8
click at [267, 137] on input "0" at bounding box center [287, 136] width 63 height 8
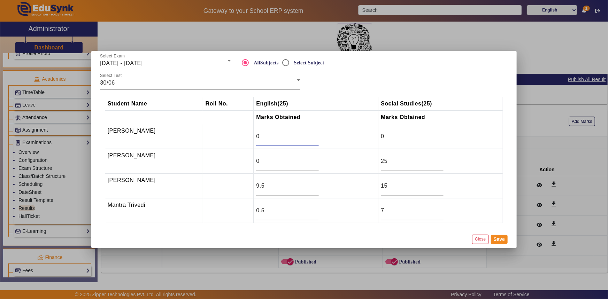
click at [385, 136] on input "0" at bounding box center [412, 136] width 63 height 8
type input "2"
click at [267, 140] on input "0" at bounding box center [287, 136] width 63 height 8
click at [493, 238] on button "Save" at bounding box center [499, 239] width 17 height 9
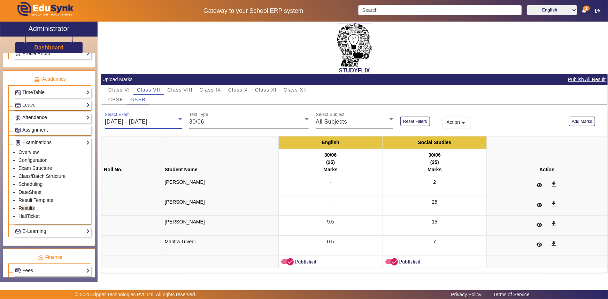
click at [126, 118] on div "[DATE] - [DATE]" at bounding box center [142, 122] width 74 height 8
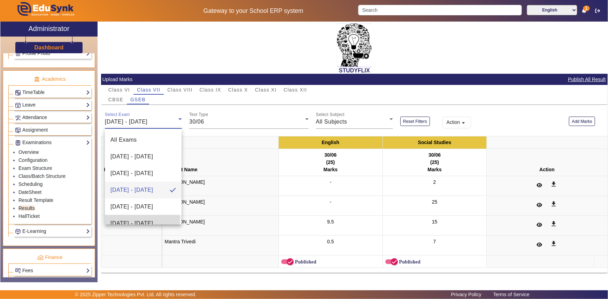
click at [122, 220] on span "[DATE] - [DATE]" at bounding box center [131, 224] width 43 height 8
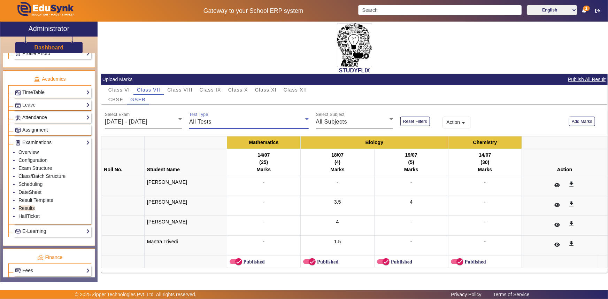
click at [197, 122] on span "All Tests" at bounding box center [200, 122] width 22 height 6
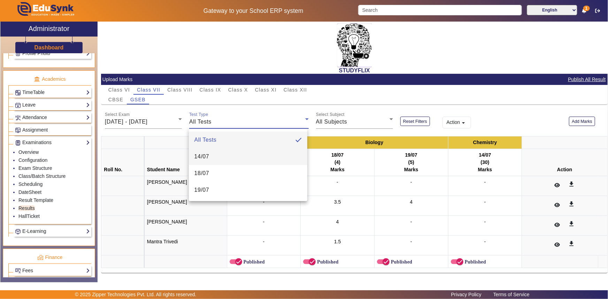
click at [199, 159] on span "14/07" at bounding box center [201, 157] width 15 height 8
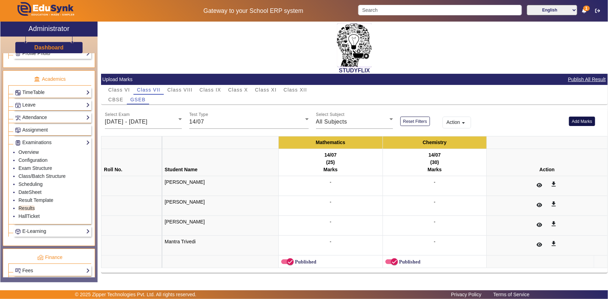
click at [576, 122] on button "Add Marks" at bounding box center [582, 121] width 26 height 9
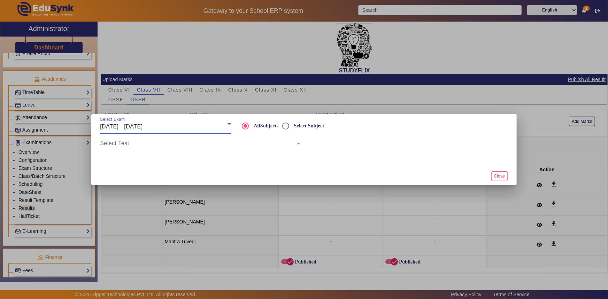
click at [143, 127] on span "[DATE] - [DATE]" at bounding box center [121, 127] width 43 height 6
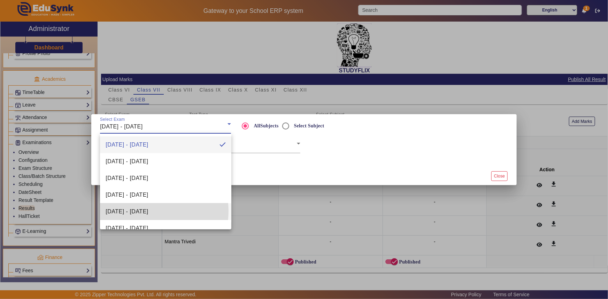
click at [148, 211] on span "[DATE] - [DATE]" at bounding box center [127, 212] width 43 height 8
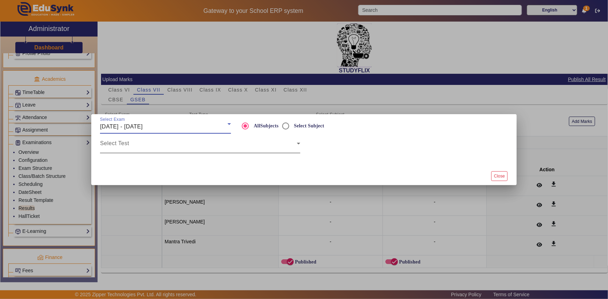
click at [145, 146] on span at bounding box center [198, 146] width 197 height 8
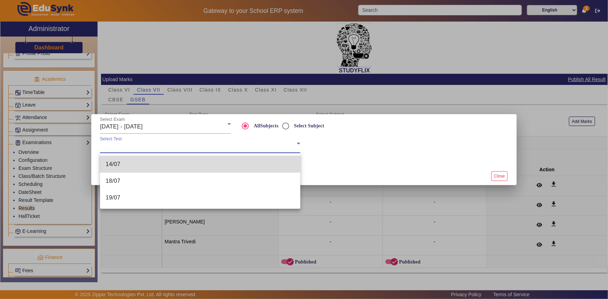
click at [141, 162] on mat-option "14/07" at bounding box center [200, 164] width 200 height 17
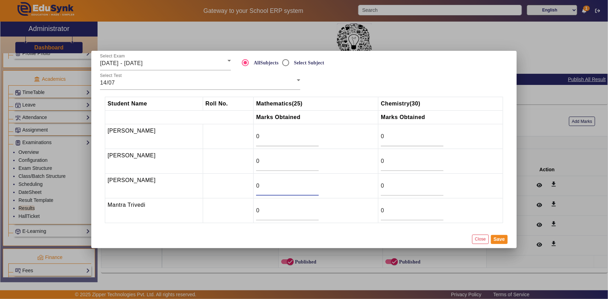
drag, startPoint x: 256, startPoint y: 185, endPoint x: 250, endPoint y: 186, distance: 6.6
click at [254, 186] on td "0" at bounding box center [316, 186] width 125 height 25
type input "19"
click at [385, 185] on input "0" at bounding box center [412, 186] width 63 height 8
drag, startPoint x: 385, startPoint y: 185, endPoint x: 376, endPoint y: 184, distance: 8.7
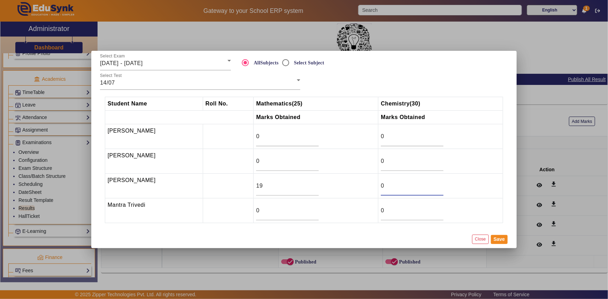
click at [378, 184] on td "0" at bounding box center [440, 186] width 125 height 25
type input "27"
click at [296, 161] on input "0" at bounding box center [287, 161] width 63 height 8
drag, startPoint x: 255, startPoint y: 161, endPoint x: 245, endPoint y: 162, distance: 10.2
click at [245, 162] on tr "[PERSON_NAME] 0 0" at bounding box center [304, 161] width 398 height 25
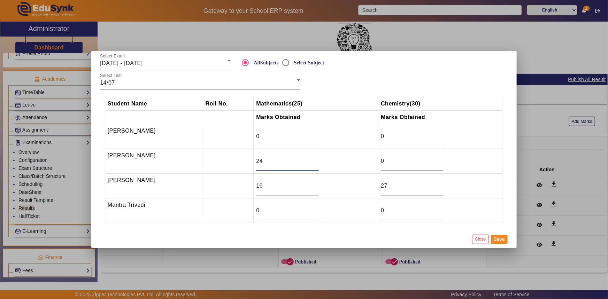
type input "24"
drag, startPoint x: 386, startPoint y: 162, endPoint x: 378, endPoint y: 162, distance: 8.4
click at [378, 162] on td "0" at bounding box center [440, 161] width 125 height 25
type input "28"
click at [293, 215] on div "0" at bounding box center [287, 211] width 63 height 20
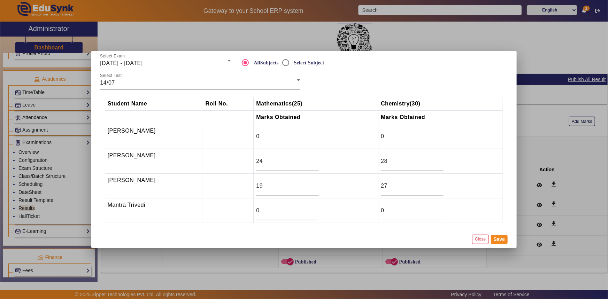
click at [293, 215] on div "0" at bounding box center [287, 211] width 63 height 20
type input "1"
click at [314, 208] on input "1" at bounding box center [287, 211] width 63 height 8
click at [384, 208] on input "0" at bounding box center [412, 211] width 63 height 8
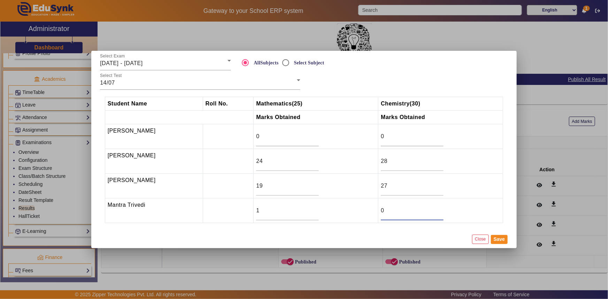
drag, startPoint x: 384, startPoint y: 208, endPoint x: 369, endPoint y: 209, distance: 15.4
click at [369, 209] on tr "Mantra Trivedi 1 0" at bounding box center [304, 211] width 398 height 25
type input "7.5"
click at [280, 139] on input "0" at bounding box center [287, 136] width 63 height 8
type input "7"
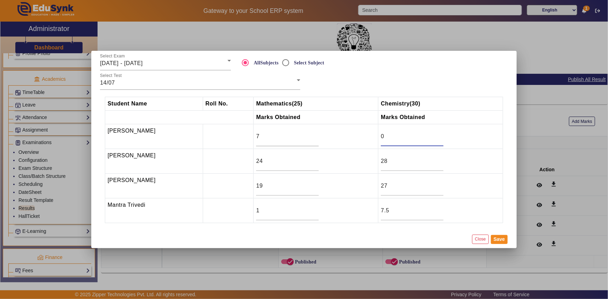
click at [386, 138] on input "0" at bounding box center [412, 136] width 63 height 8
type input "7"
click at [502, 240] on button "Save" at bounding box center [499, 239] width 17 height 9
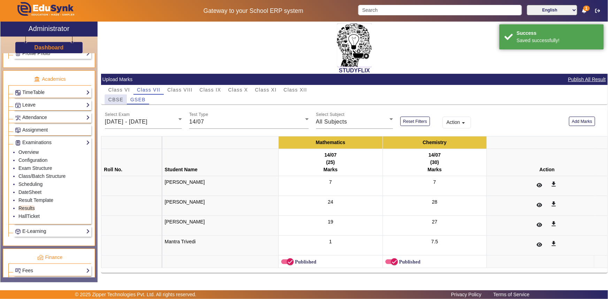
click at [121, 102] on span "CBSE" at bounding box center [115, 99] width 15 height 5
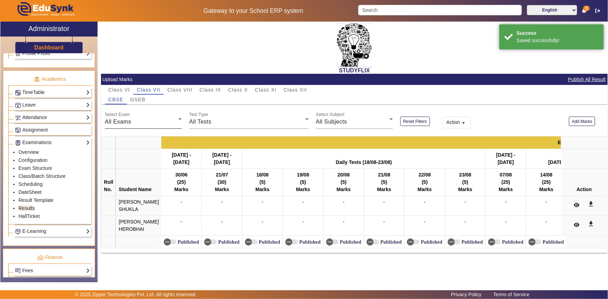
click at [123, 122] on span "All Exams" at bounding box center [118, 122] width 26 height 6
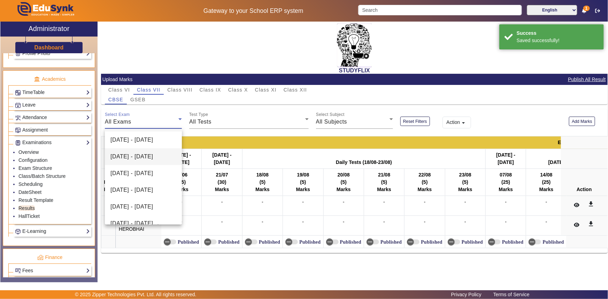
scroll to position [63, 0]
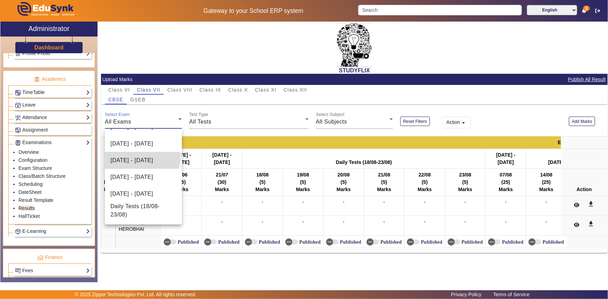
click at [126, 156] on span "[DATE] - [DATE]" at bounding box center [131, 160] width 43 height 8
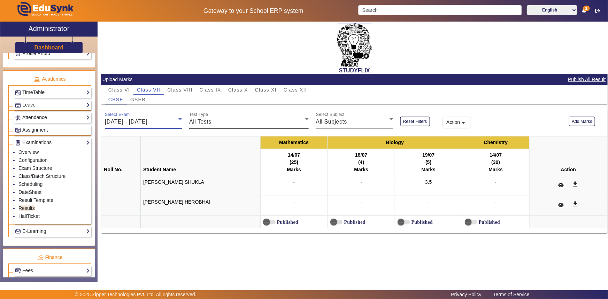
click at [193, 119] on span "All Tests" at bounding box center [200, 122] width 22 height 6
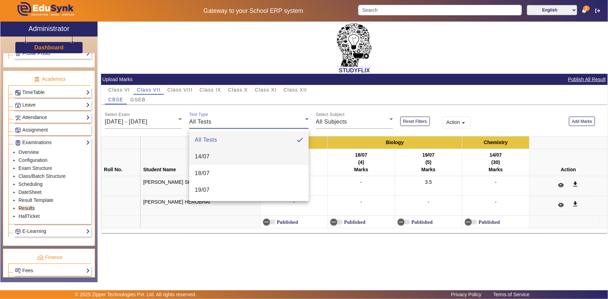
click at [197, 151] on mat-option "14/07" at bounding box center [249, 156] width 120 height 17
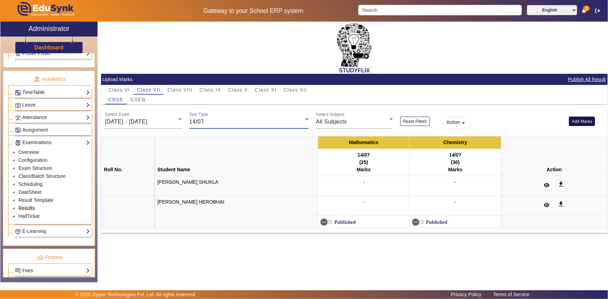
click at [577, 121] on button "Add Marks" at bounding box center [582, 121] width 26 height 9
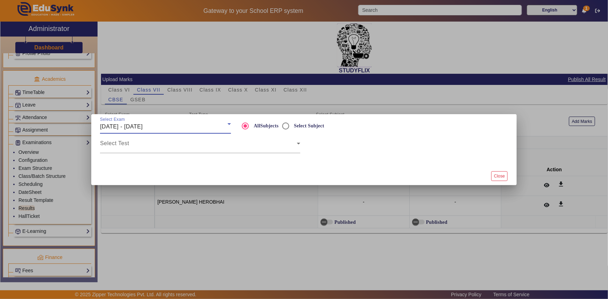
click at [182, 128] on div "[DATE] - [DATE]" at bounding box center [164, 127] width 128 height 8
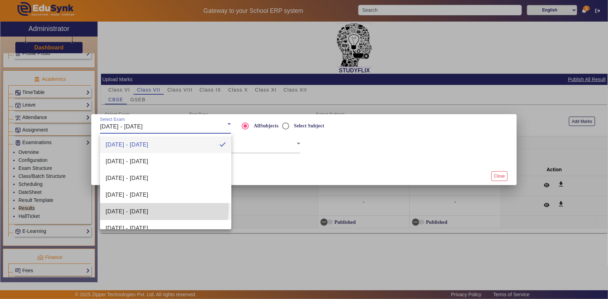
click at [133, 207] on mat-option "[DATE] - [DATE]" at bounding box center [165, 211] width 131 height 17
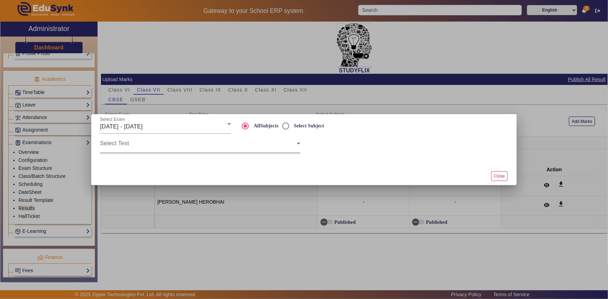
click at [139, 152] on div "Select Test" at bounding box center [200, 144] width 200 height 20
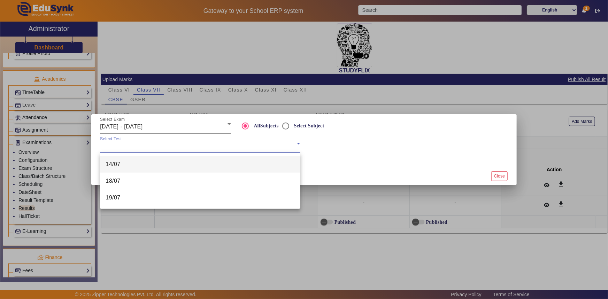
click at [138, 163] on mat-option "14/07" at bounding box center [200, 164] width 200 height 17
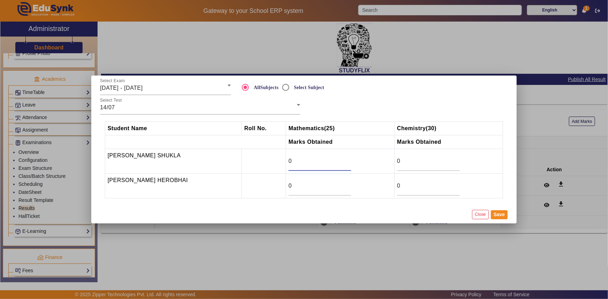
click at [308, 162] on input "0" at bounding box center [319, 161] width 63 height 8
type input "8"
click at [419, 167] on div "0" at bounding box center [428, 162] width 63 height 20
type input "20"
click at [501, 213] on button "Save" at bounding box center [499, 214] width 17 height 9
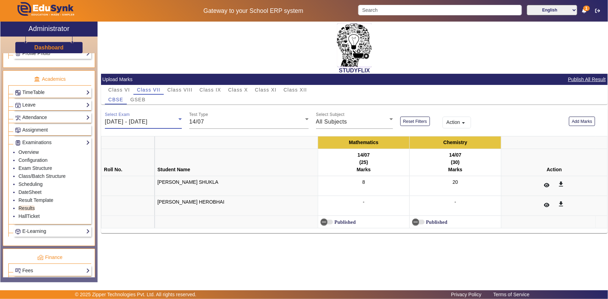
click at [144, 121] on span "[DATE] - [DATE]" at bounding box center [126, 122] width 43 height 6
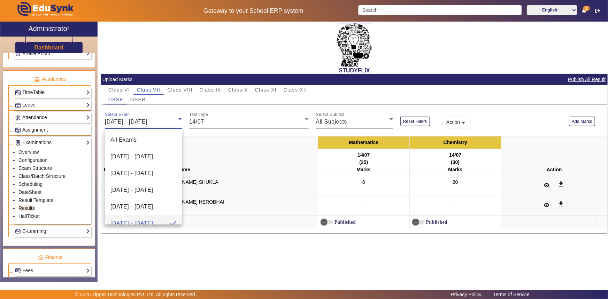
scroll to position [7, 0]
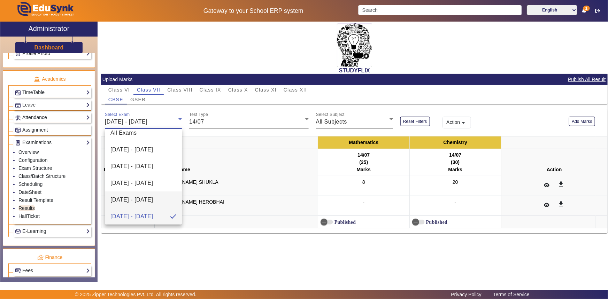
click at [120, 196] on span "[DATE] - [DATE]" at bounding box center [131, 200] width 43 height 8
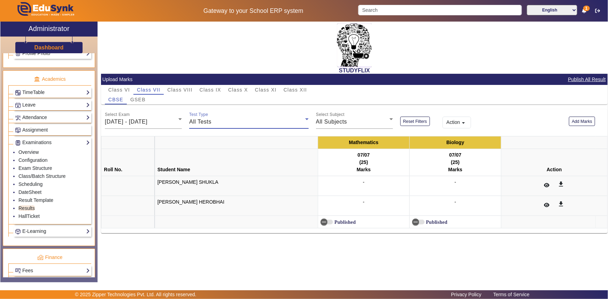
click at [206, 120] on span "All Tests" at bounding box center [200, 122] width 22 height 6
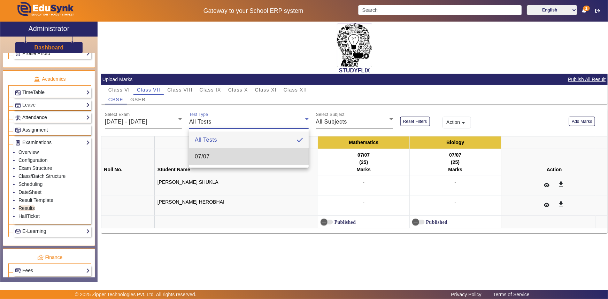
click at [202, 153] on span "07/07" at bounding box center [202, 157] width 15 height 8
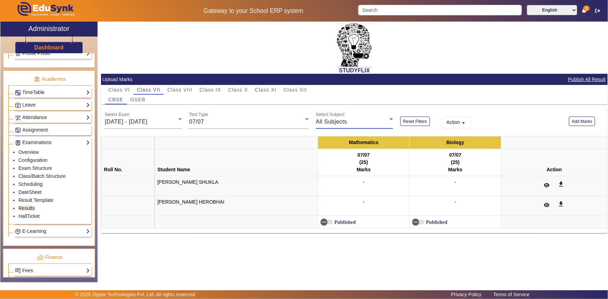
click at [331, 121] on span "All Subjects" at bounding box center [331, 122] width 31 height 6
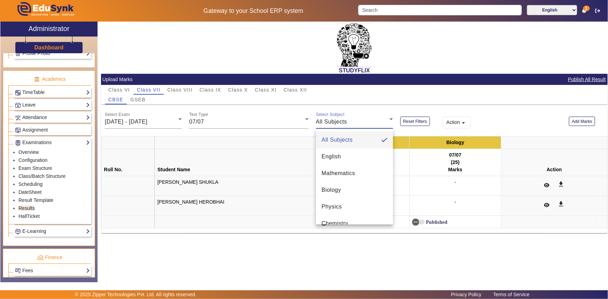
click at [327, 118] on div at bounding box center [304, 149] width 608 height 299
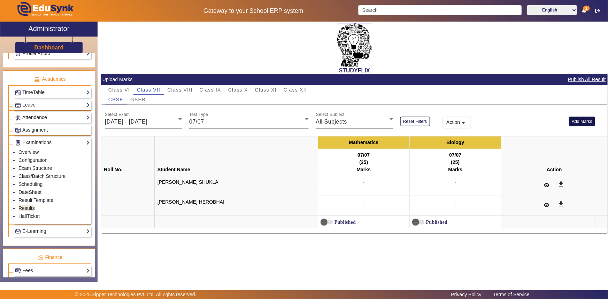
click at [580, 122] on button "Add Marks" at bounding box center [582, 121] width 26 height 9
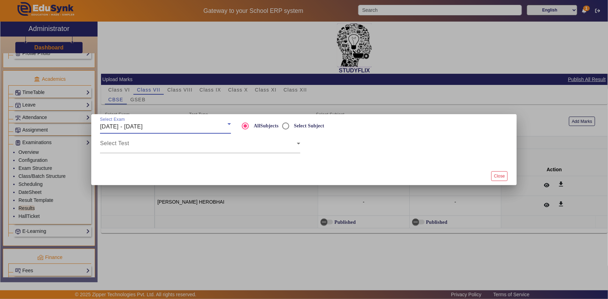
click at [169, 128] on div "[DATE] - [DATE]" at bounding box center [164, 127] width 128 height 8
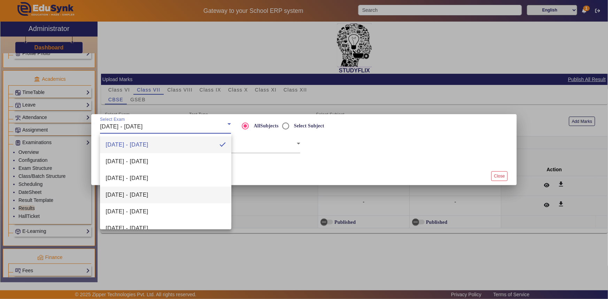
click at [144, 195] on span "[DATE] - [DATE]" at bounding box center [127, 195] width 43 height 8
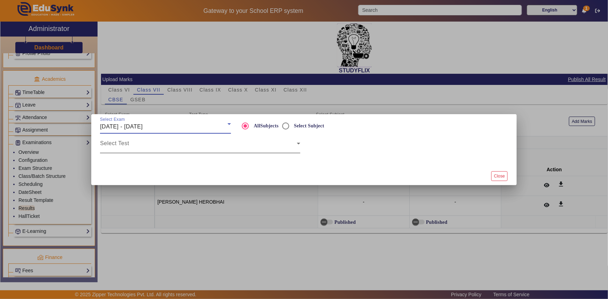
click at [134, 149] on span at bounding box center [198, 146] width 197 height 8
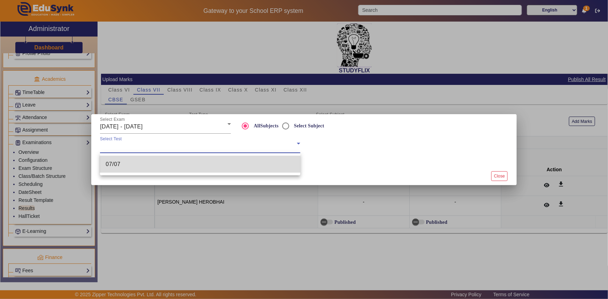
click at [133, 169] on mat-option "07/07" at bounding box center [200, 164] width 200 height 17
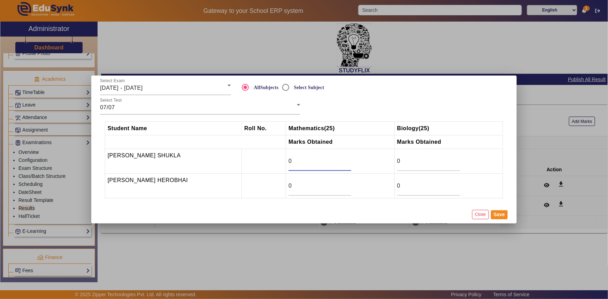
drag, startPoint x: 292, startPoint y: 161, endPoint x: 283, endPoint y: 160, distance: 9.9
click at [283, 160] on tr "[PERSON_NAME] SHUKLA 0 0" at bounding box center [304, 161] width 398 height 25
type input "12.5"
drag, startPoint x: 407, startPoint y: 163, endPoint x: 389, endPoint y: 163, distance: 17.4
click at [389, 163] on tr "[PERSON_NAME] SHUKLA 12.5 0" at bounding box center [304, 161] width 398 height 25
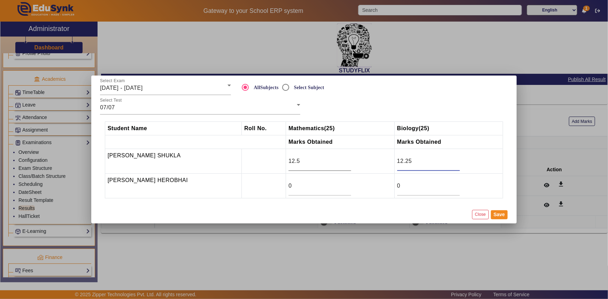
type input "12.25"
click at [321, 160] on input "12.5" at bounding box center [319, 161] width 63 height 8
type input "12.25"
click at [408, 163] on input "12.25" at bounding box center [428, 161] width 63 height 8
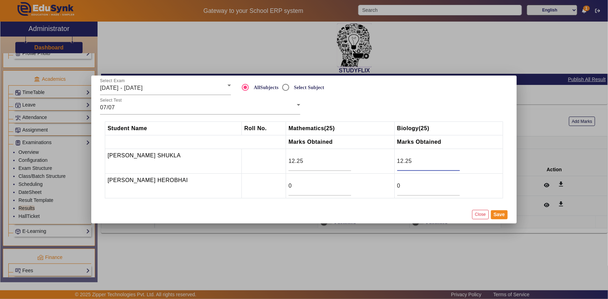
click at [410, 159] on input "12.25" at bounding box center [428, 161] width 63 height 8
type input "12.5"
click at [501, 212] on button "Save" at bounding box center [499, 214] width 17 height 9
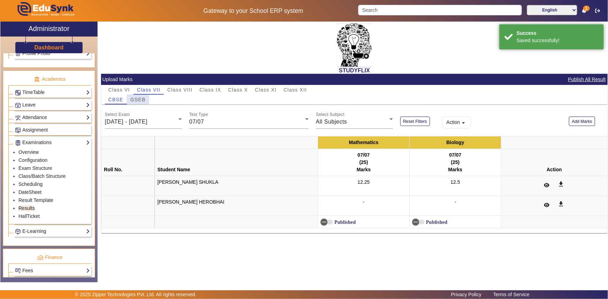
click at [143, 101] on span "GSEB" at bounding box center [137, 99] width 15 height 5
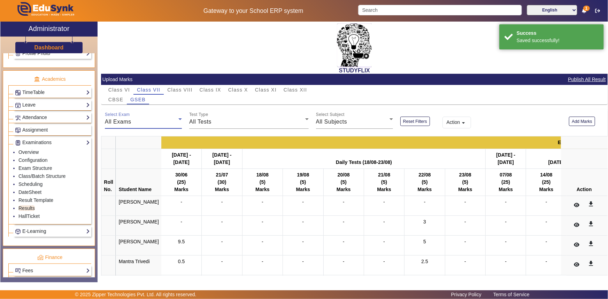
click at [140, 124] on div "All Exams" at bounding box center [142, 122] width 74 height 8
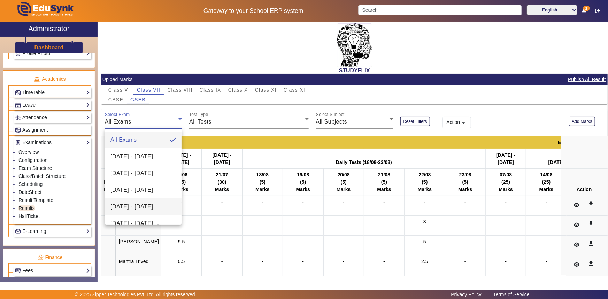
click at [123, 203] on span "[DATE] - [DATE]" at bounding box center [131, 207] width 43 height 8
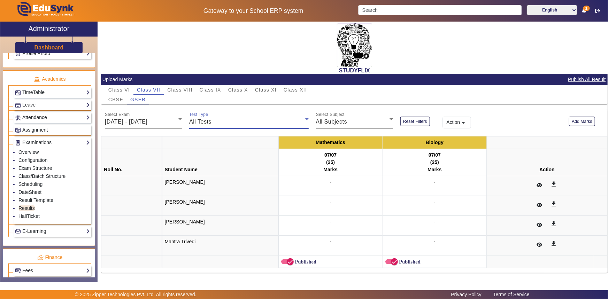
click at [236, 125] on div "All Tests" at bounding box center [247, 122] width 116 height 8
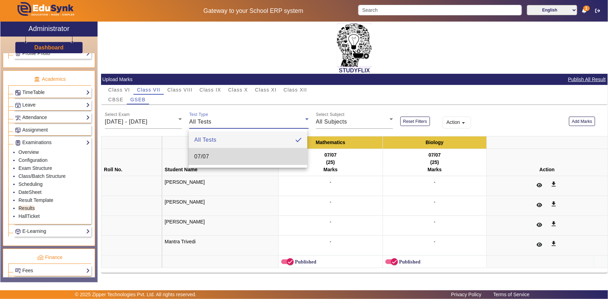
click at [213, 154] on mat-option "07/07" at bounding box center [248, 156] width 118 height 17
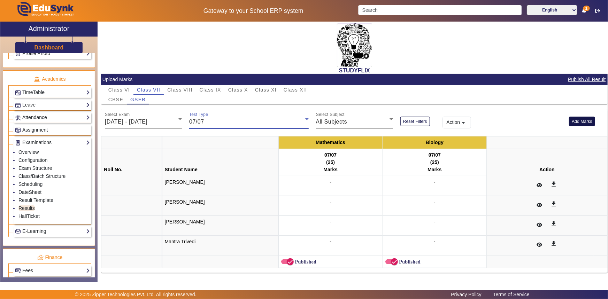
click at [581, 121] on button "Add Marks" at bounding box center [582, 121] width 26 height 9
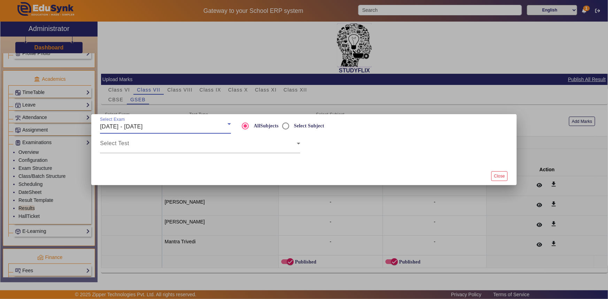
click at [143, 128] on span "[DATE] - [DATE]" at bounding box center [121, 127] width 43 height 6
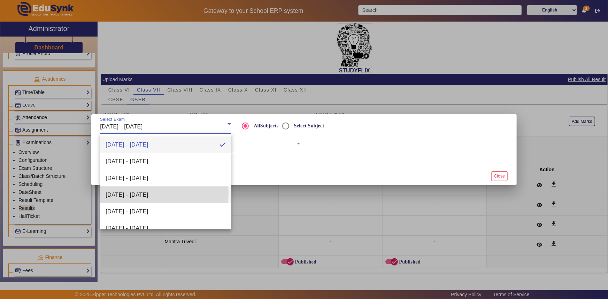
click at [132, 194] on span "[DATE] - [DATE]" at bounding box center [127, 195] width 43 height 8
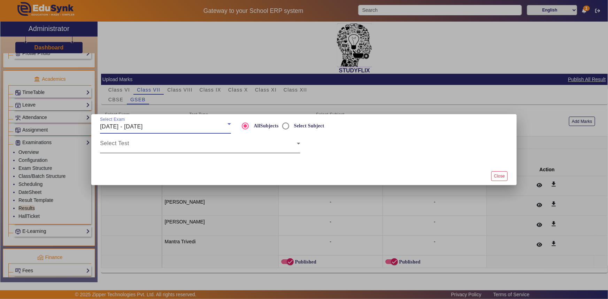
click at [139, 144] on span at bounding box center [198, 146] width 197 height 8
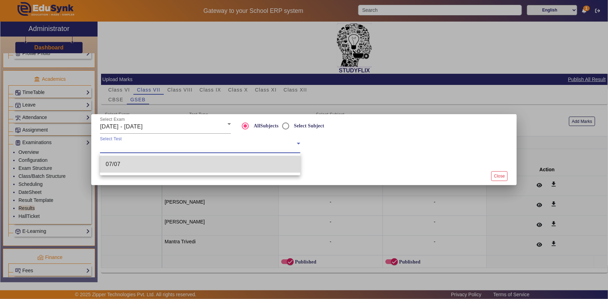
click at [128, 164] on mat-option "07/07" at bounding box center [200, 164] width 200 height 17
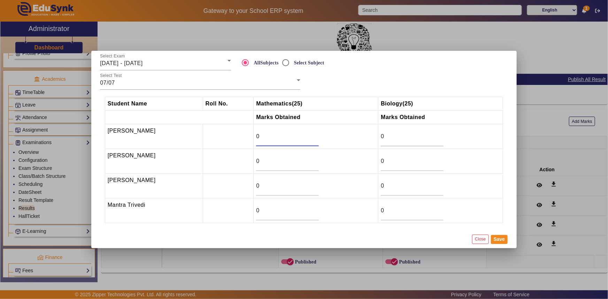
drag, startPoint x: 255, startPoint y: 136, endPoint x: 247, endPoint y: 136, distance: 8.0
click at [247, 136] on tr "DEV SONI 0 0" at bounding box center [304, 136] width 398 height 25
type input "9.25"
drag, startPoint x: 380, startPoint y: 139, endPoint x: 376, endPoint y: 139, distance: 3.8
click at [378, 139] on td "0" at bounding box center [440, 136] width 125 height 25
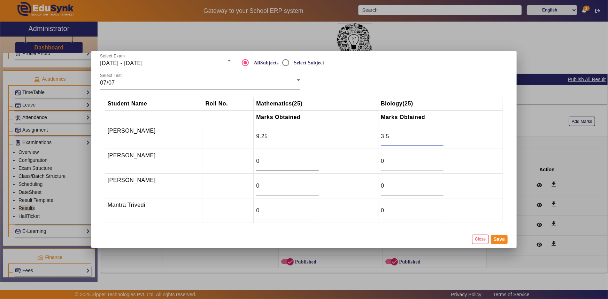
type input "3.5"
click at [305, 164] on input "0" at bounding box center [287, 161] width 63 height 8
drag, startPoint x: 384, startPoint y: 160, endPoint x: 377, endPoint y: 162, distance: 7.3
click at [378, 162] on td "0" at bounding box center [440, 161] width 125 height 25
type input "20.5"
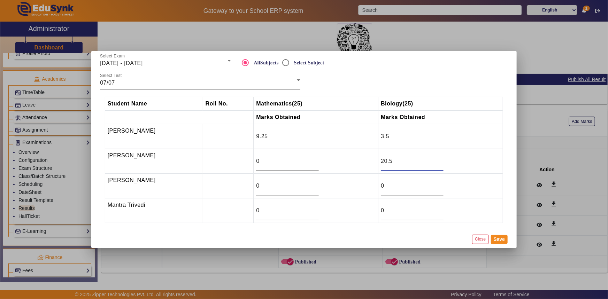
click at [303, 162] on input "0" at bounding box center [287, 161] width 63 height 8
type input "24"
click at [279, 183] on input "0" at bounding box center [287, 186] width 63 height 8
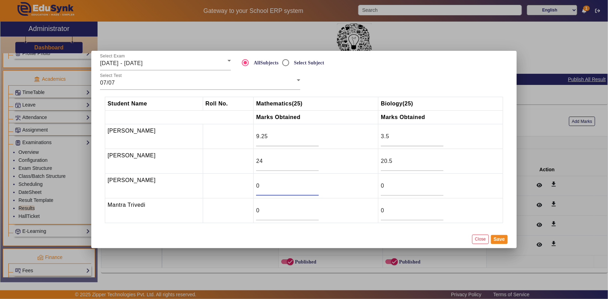
click at [269, 190] on input "0" at bounding box center [287, 186] width 63 height 8
type input "17.5"
drag, startPoint x: 386, startPoint y: 187, endPoint x: 367, endPoint y: 187, distance: 19.5
click at [367, 187] on tr "[PERSON_NAME] 17.5 0" at bounding box center [304, 186] width 398 height 25
type input "17.5"
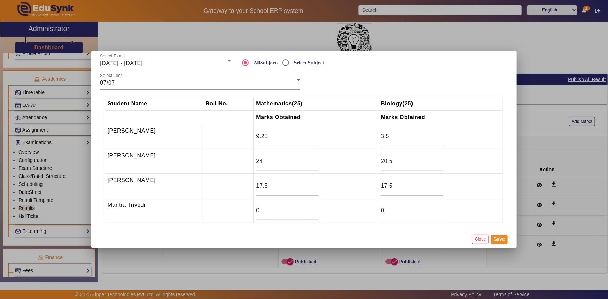
click at [296, 207] on input "0" at bounding box center [287, 211] width 63 height 8
drag, startPoint x: 383, startPoint y: 211, endPoint x: 375, endPoint y: 211, distance: 7.3
click at [375, 211] on tr "Mantra Trivedi 0 0" at bounding box center [304, 211] width 398 height 25
type input "11.5"
click at [299, 214] on input "0" at bounding box center [287, 211] width 63 height 8
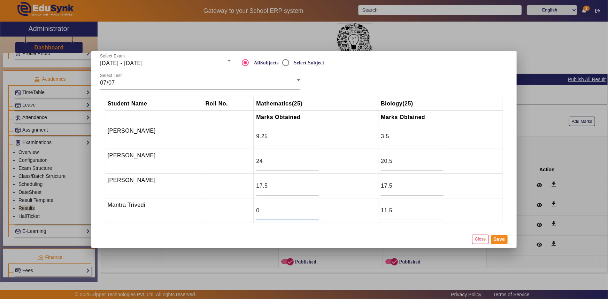
drag, startPoint x: 268, startPoint y: 214, endPoint x: 251, endPoint y: 214, distance: 17.8
click at [254, 214] on td "0" at bounding box center [316, 211] width 125 height 25
type input "13.5"
click at [505, 241] on button "Save" at bounding box center [499, 239] width 17 height 9
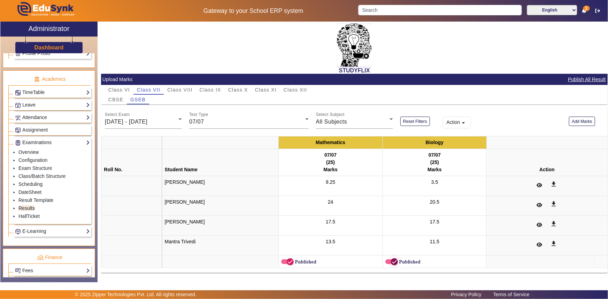
click at [390, 256] on tbody "DEV SONI 9.25 3.5 get_app [PERSON_NAME] 24 20.5 get_app [PERSON_NAME] 17.5 17.5…" at bounding box center [354, 222] width 506 height 92
drag, startPoint x: 390, startPoint y: 256, endPoint x: 359, endPoint y: 274, distance: 36.2
click at [389, 257] on span "button" at bounding box center [394, 262] width 14 height 14
click at [136, 121] on span "[DATE] - [DATE]" at bounding box center [126, 122] width 43 height 6
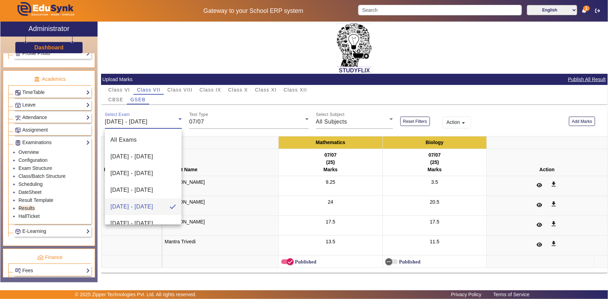
scroll to position [31, 0]
click at [132, 205] on span "[DATE] - [DATE]" at bounding box center [131, 209] width 43 height 8
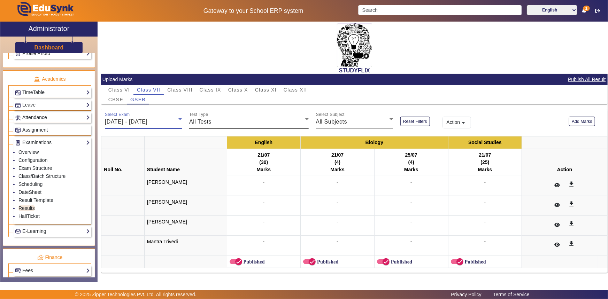
click at [201, 122] on span "All Tests" at bounding box center [200, 122] width 22 height 6
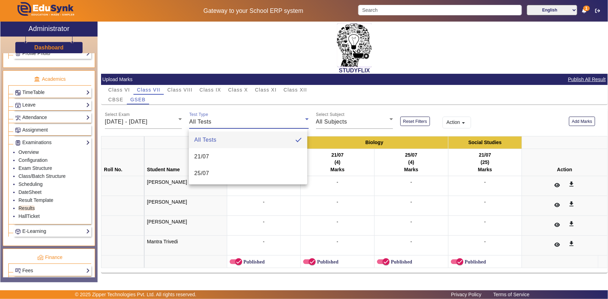
click at [201, 154] on span "21/07" at bounding box center [201, 157] width 15 height 8
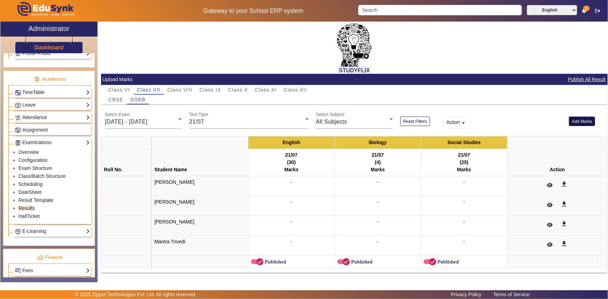
click at [569, 121] on button "Add Marks" at bounding box center [582, 121] width 26 height 9
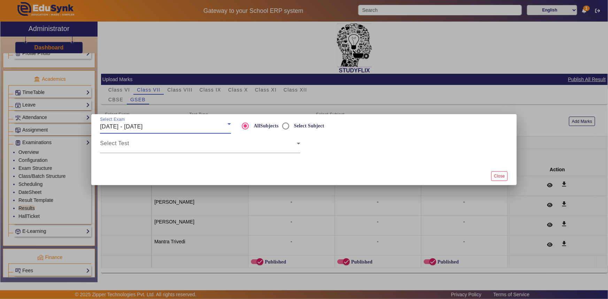
click at [143, 126] on span "[DATE] - [DATE]" at bounding box center [121, 127] width 43 height 6
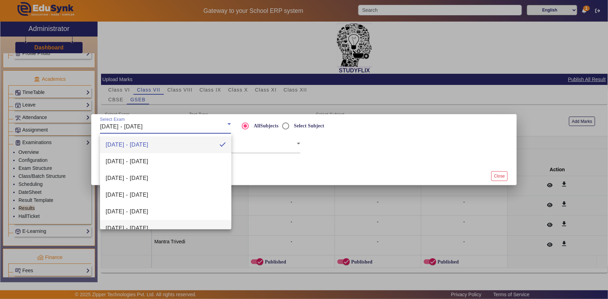
click at [143, 224] on span "[DATE] - [DATE]" at bounding box center [127, 228] width 43 height 8
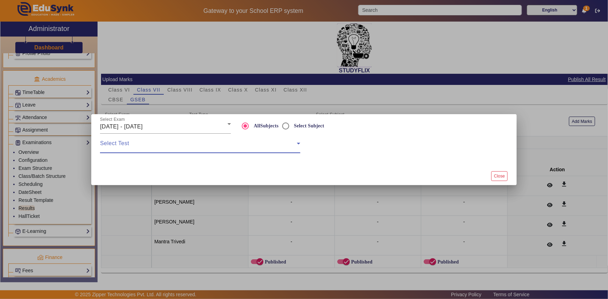
click at [151, 145] on span at bounding box center [198, 146] width 197 height 8
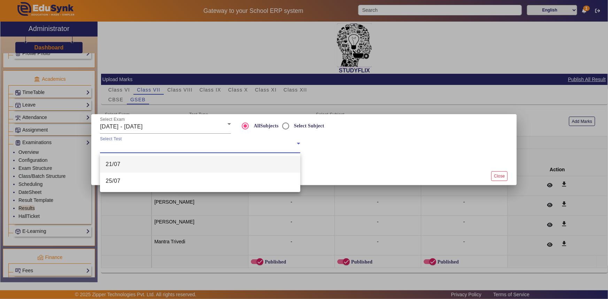
click at [145, 164] on mat-option "21/07" at bounding box center [200, 164] width 200 height 17
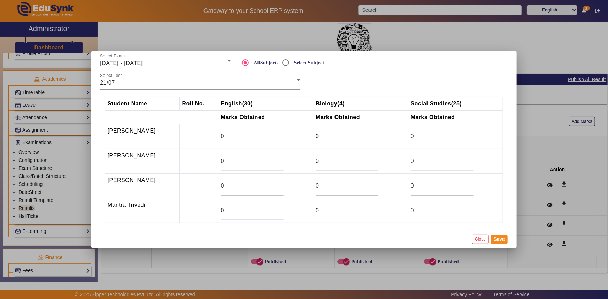
drag, startPoint x: 223, startPoint y: 211, endPoint x: 216, endPoint y: 212, distance: 7.1
click at [218, 212] on td "0" at bounding box center [265, 211] width 95 height 25
type input "4.5"
drag, startPoint x: 319, startPoint y: 211, endPoint x: 309, endPoint y: 212, distance: 9.8
click at [309, 212] on tr "Mantra Trivedi 4.5 0 0" at bounding box center [304, 211] width 398 height 25
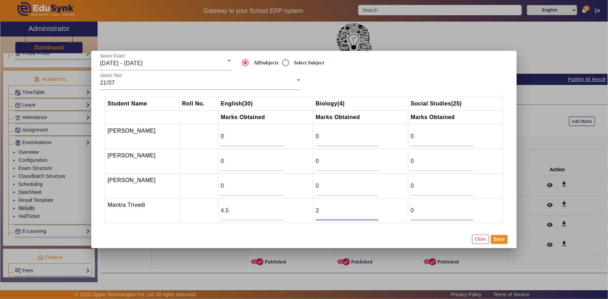
type input "2"
drag, startPoint x: 412, startPoint y: 212, endPoint x: 408, endPoint y: 212, distance: 3.8
click at [408, 212] on td "0" at bounding box center [455, 211] width 95 height 25
type input "4.5"
click at [237, 209] on input "4.5" at bounding box center [252, 211] width 63 height 8
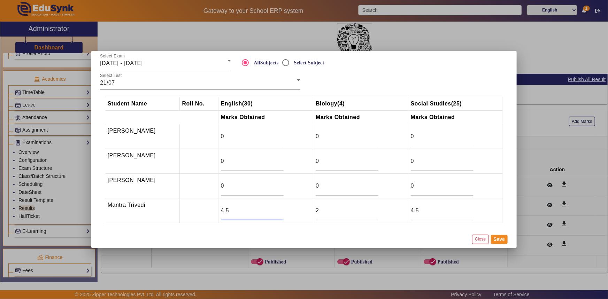
click at [221, 210] on input "4.5" at bounding box center [252, 211] width 63 height 8
type input "8.5"
click at [221, 186] on input "0" at bounding box center [252, 186] width 63 height 8
click at [416, 187] on input "0" at bounding box center [442, 186] width 63 height 8
drag, startPoint x: 416, startPoint y: 187, endPoint x: 408, endPoint y: 187, distance: 7.3
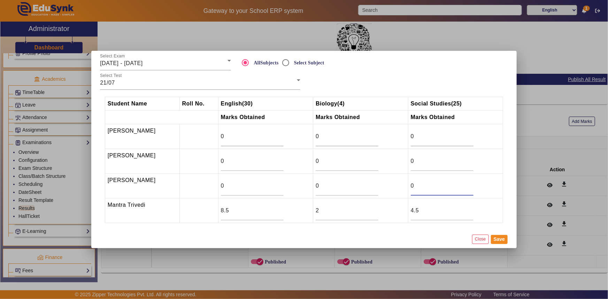
click at [408, 187] on td "0" at bounding box center [455, 186] width 95 height 25
type input "23"
click at [339, 189] on input "0" at bounding box center [347, 186] width 63 height 8
drag, startPoint x: 320, startPoint y: 187, endPoint x: 313, endPoint y: 186, distance: 7.0
click at [316, 186] on input "0" at bounding box center [347, 186] width 63 height 8
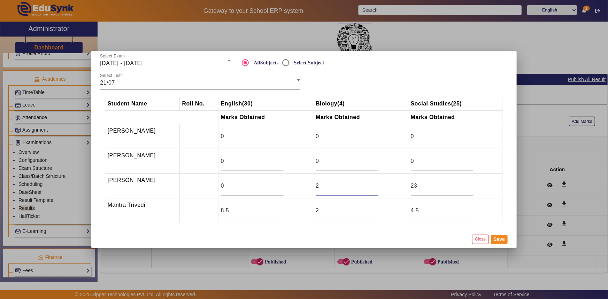
type input "2"
click at [218, 188] on td "0" at bounding box center [265, 186] width 95 height 25
drag, startPoint x: 223, startPoint y: 186, endPoint x: 209, endPoint y: 188, distance: 14.0
click at [209, 188] on tr "[PERSON_NAME] 0 2 23" at bounding box center [304, 186] width 398 height 25
type input "10"
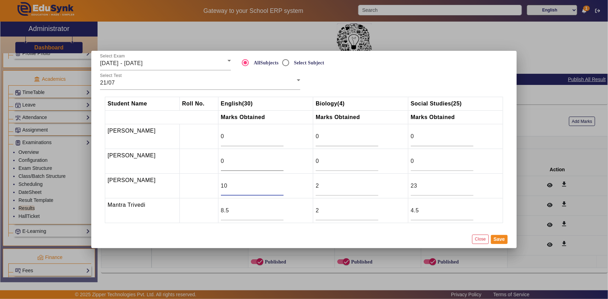
click at [227, 160] on input "0" at bounding box center [252, 161] width 63 height 8
drag, startPoint x: 414, startPoint y: 160, endPoint x: 408, endPoint y: 162, distance: 6.6
click at [408, 162] on td "0" at bounding box center [455, 161] width 95 height 25
type input "25"
click at [316, 161] on input "0" at bounding box center [347, 161] width 63 height 8
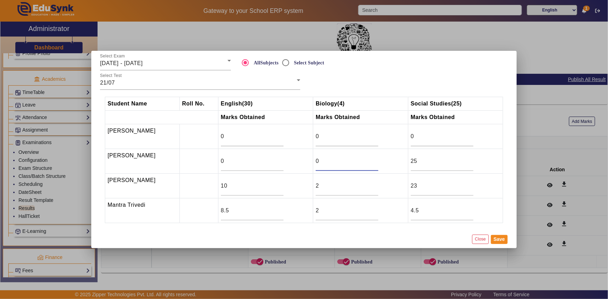
drag, startPoint x: 315, startPoint y: 161, endPoint x: 308, endPoint y: 161, distance: 7.3
click at [308, 161] on tr "[PERSON_NAME] 0 0 25" at bounding box center [304, 161] width 398 height 25
type input "3.5"
click at [243, 163] on input "0" at bounding box center [252, 161] width 63 height 8
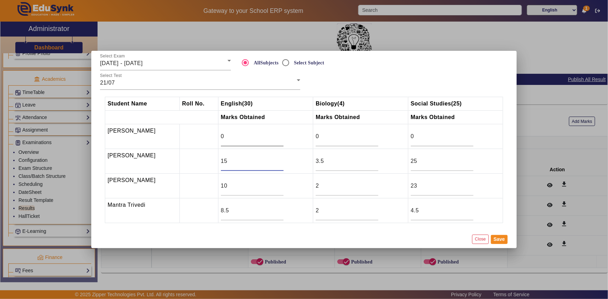
type input "15"
click at [233, 136] on input "0" at bounding box center [252, 136] width 63 height 8
click at [496, 239] on button "Save" at bounding box center [499, 239] width 17 height 9
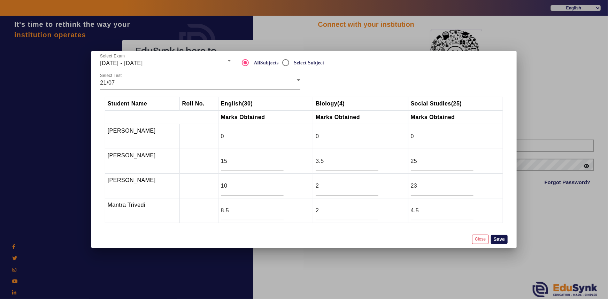
click at [498, 239] on button "Save" at bounding box center [499, 239] width 17 height 9
click at [503, 238] on button "Save" at bounding box center [499, 239] width 17 height 9
click at [530, 216] on div at bounding box center [304, 149] width 608 height 299
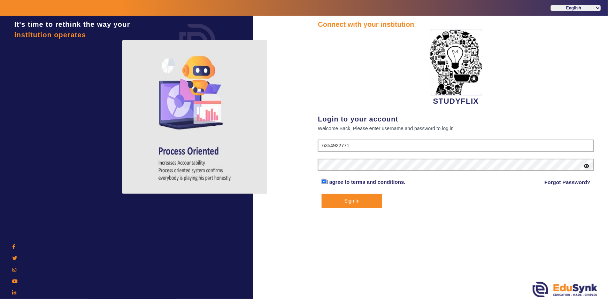
click at [349, 202] on button "Sign In" at bounding box center [352, 201] width 61 height 14
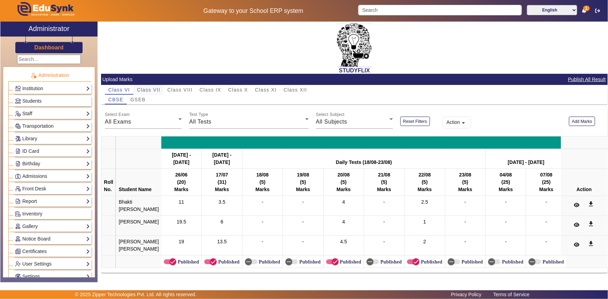
click at [140, 89] on span "Class VII" at bounding box center [148, 89] width 23 height 5
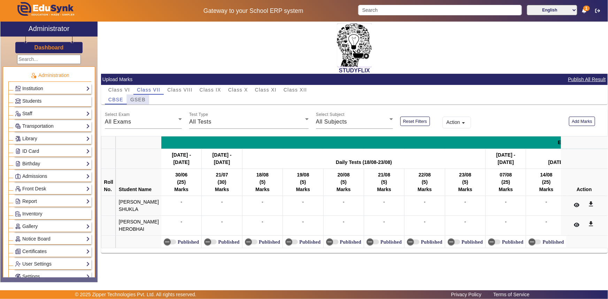
click at [140, 98] on span "GSEB" at bounding box center [137, 99] width 15 height 5
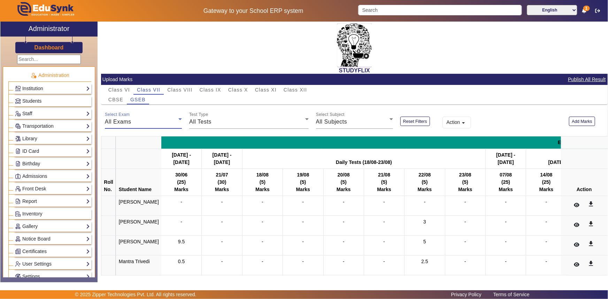
click at [138, 120] on div "All Exams" at bounding box center [142, 122] width 74 height 8
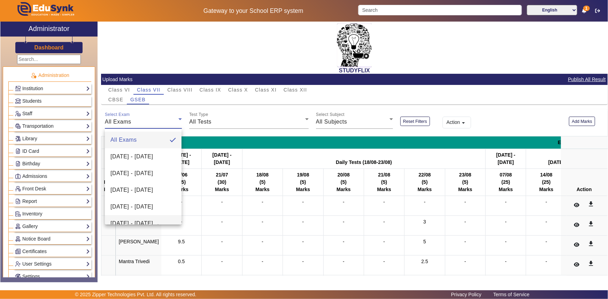
scroll to position [31, 0]
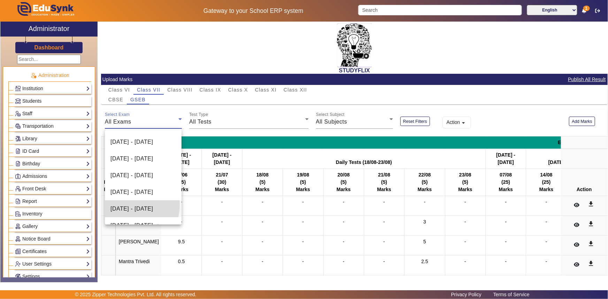
click at [126, 205] on span "[DATE] - [DATE]" at bounding box center [131, 209] width 43 height 8
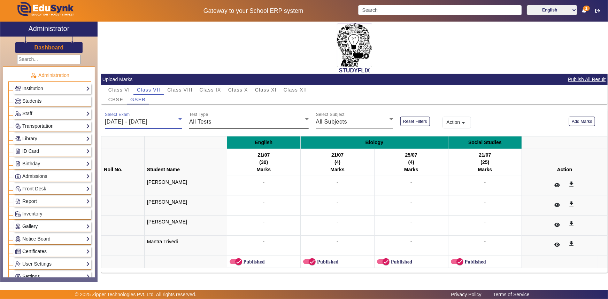
click at [208, 125] on div "All Tests" at bounding box center [247, 122] width 116 height 8
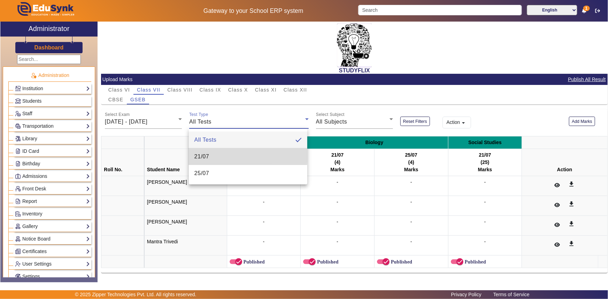
click at [201, 155] on span "21/07" at bounding box center [201, 157] width 15 height 8
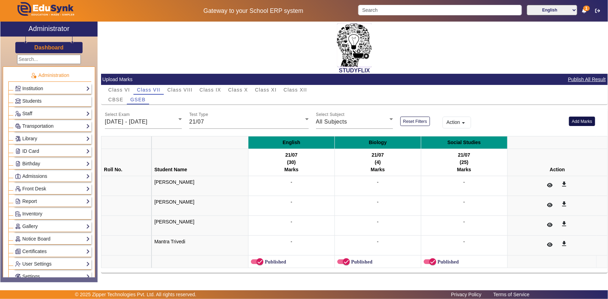
click at [584, 122] on button "Add Marks" at bounding box center [582, 121] width 26 height 9
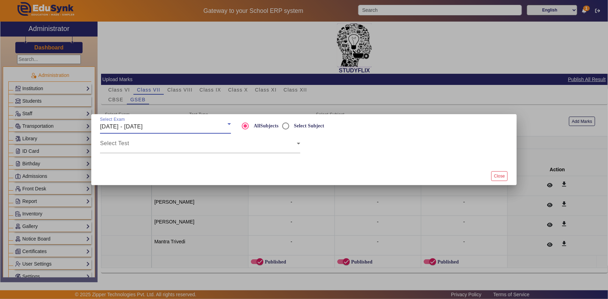
click at [143, 125] on span "[DATE] - [DATE]" at bounding box center [121, 127] width 43 height 6
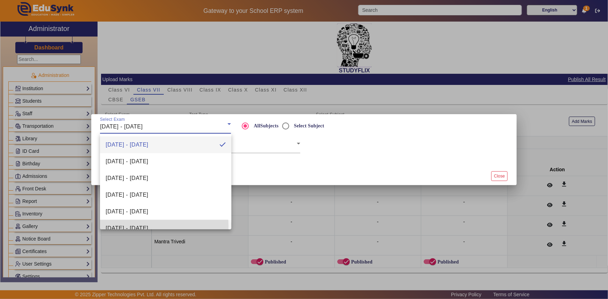
click at [124, 226] on span "[DATE] - [DATE]" at bounding box center [127, 228] width 43 height 8
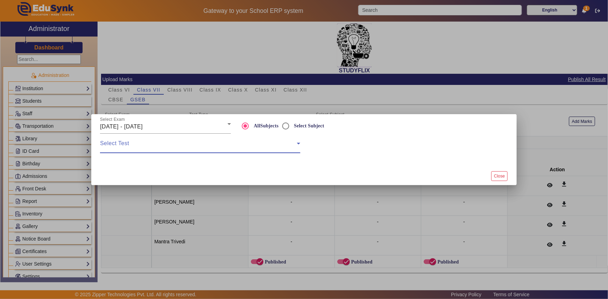
click at [152, 143] on span at bounding box center [198, 146] width 197 height 8
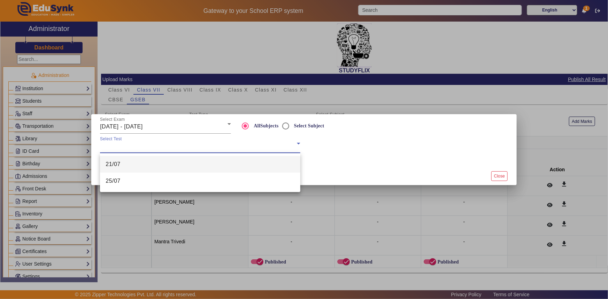
click at [141, 164] on mat-option "21/07" at bounding box center [200, 164] width 200 height 17
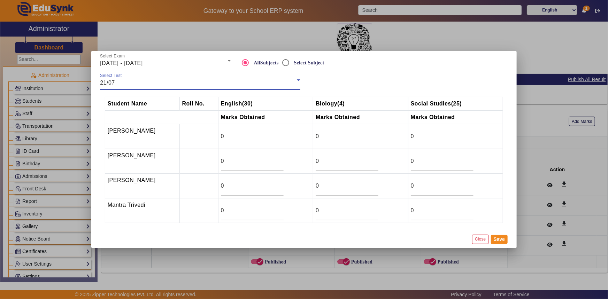
click at [233, 136] on input "0" at bounding box center [252, 136] width 63 height 8
click at [238, 213] on input "0" at bounding box center [252, 211] width 63 height 8
click at [227, 214] on input "0" at bounding box center [252, 211] width 63 height 8
drag, startPoint x: 416, startPoint y: 213, endPoint x: 402, endPoint y: 212, distance: 13.9
click at [402, 212] on tr "Mantra Trivedi 0 0 0" at bounding box center [304, 211] width 398 height 25
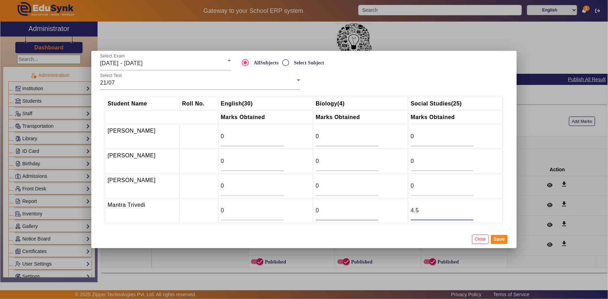
type input "4.5"
click at [338, 216] on div "0" at bounding box center [347, 211] width 63 height 20
type input "2"
click at [267, 213] on input "0" at bounding box center [252, 211] width 63 height 8
type input "8.5"
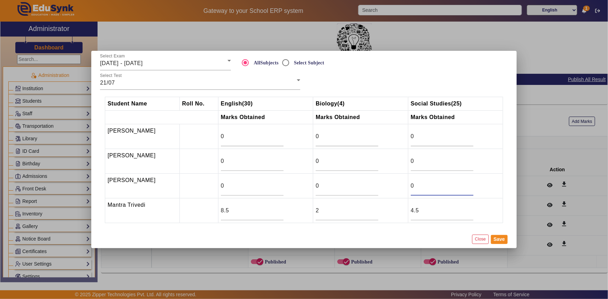
drag, startPoint x: 418, startPoint y: 184, endPoint x: 394, endPoint y: 185, distance: 24.4
click at [394, 185] on tr "[PERSON_NAME] 0 0 0" at bounding box center [304, 186] width 398 height 25
type input "23"
click at [348, 188] on input "0" at bounding box center [347, 186] width 63 height 8
drag, startPoint x: 348, startPoint y: 188, endPoint x: 310, endPoint y: 187, distance: 38.0
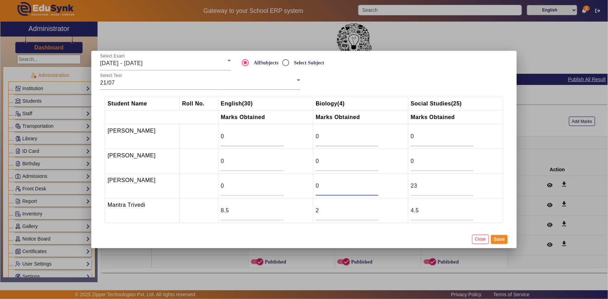
click at [313, 187] on td "0" at bounding box center [360, 186] width 95 height 25
type input "2"
click at [234, 194] on div "0" at bounding box center [252, 186] width 63 height 20
click at [232, 190] on input "0" at bounding box center [252, 186] width 63 height 8
type input "10"
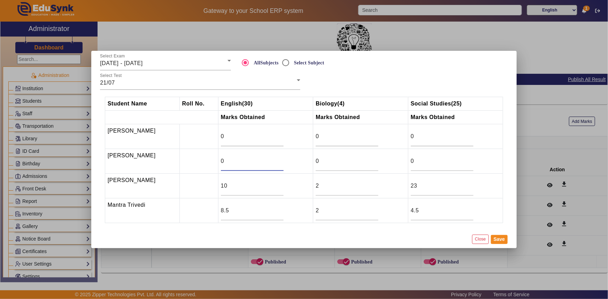
click at [228, 160] on input "0" at bounding box center [252, 161] width 63 height 8
type input "15"
click at [334, 159] on input "0" at bounding box center [347, 161] width 63 height 8
drag, startPoint x: 330, startPoint y: 159, endPoint x: 298, endPoint y: 158, distance: 31.4
click at [298, 158] on tr "[PERSON_NAME] 15 0 0" at bounding box center [304, 161] width 398 height 25
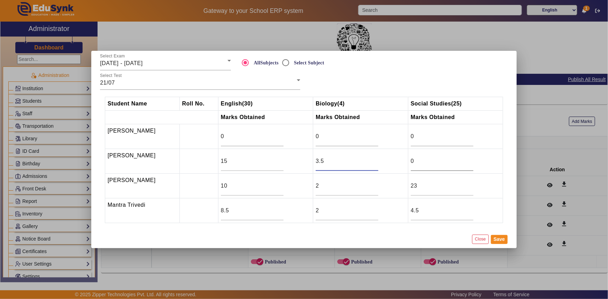
type input "3.5"
drag, startPoint x: 414, startPoint y: 160, endPoint x: 408, endPoint y: 159, distance: 5.3
click at [408, 159] on td "0" at bounding box center [455, 161] width 95 height 25
type input "25"
click at [498, 241] on button "Save" at bounding box center [499, 239] width 17 height 9
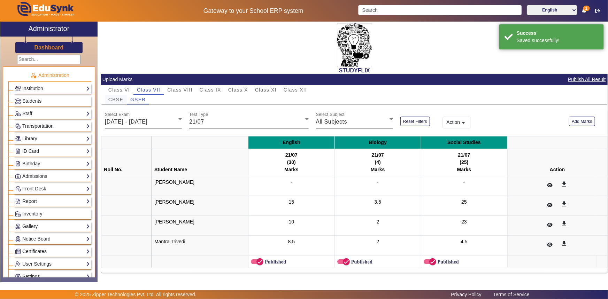
click at [121, 98] on span "CBSE" at bounding box center [115, 99] width 15 height 5
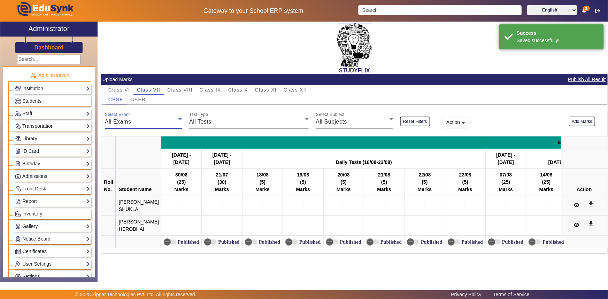
click at [129, 120] on span "All Exams" at bounding box center [118, 122] width 26 height 6
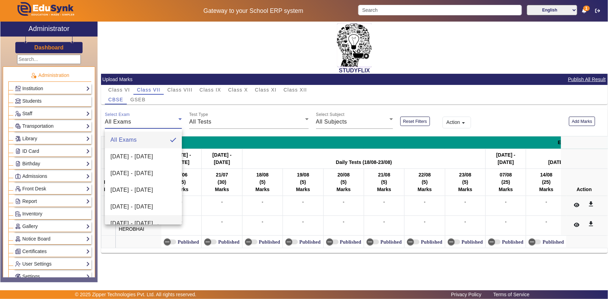
scroll to position [31, 0]
click at [124, 205] on span "[DATE] - [DATE]" at bounding box center [131, 209] width 43 height 8
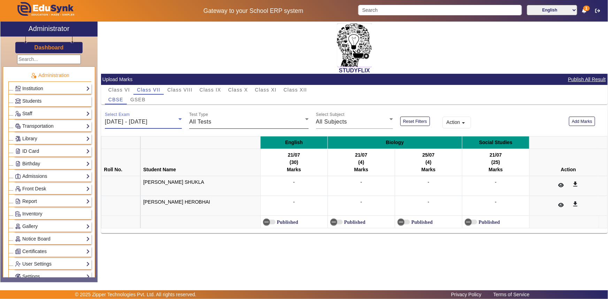
click at [211, 116] on div "Test Type All Tests" at bounding box center [248, 119] width 119 height 20
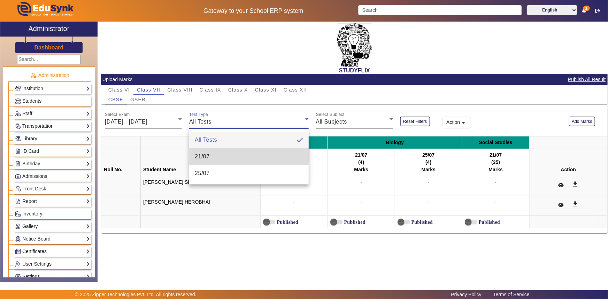
click at [202, 154] on span "21/07" at bounding box center [202, 157] width 15 height 8
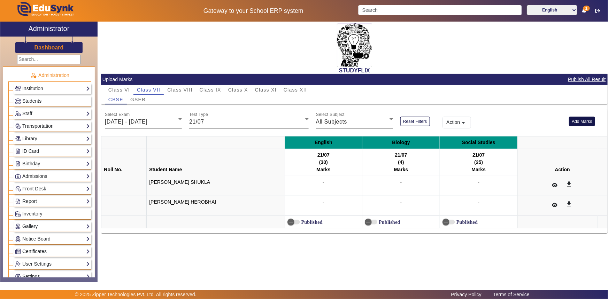
click at [578, 123] on button "Add Marks" at bounding box center [582, 121] width 26 height 9
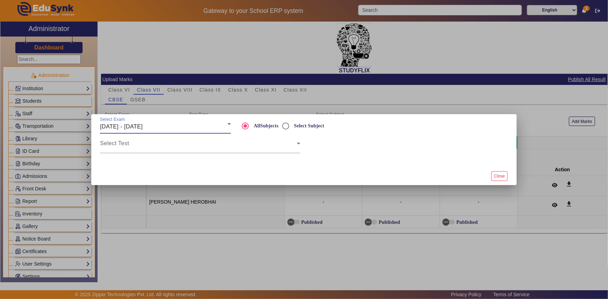
click at [143, 125] on span "[DATE] - [DATE]" at bounding box center [121, 127] width 43 height 6
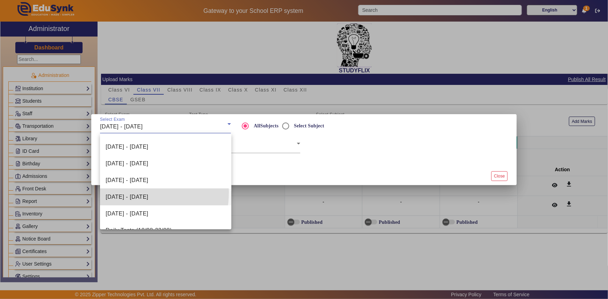
click at [124, 193] on span "[DATE] - [DATE]" at bounding box center [127, 197] width 43 height 8
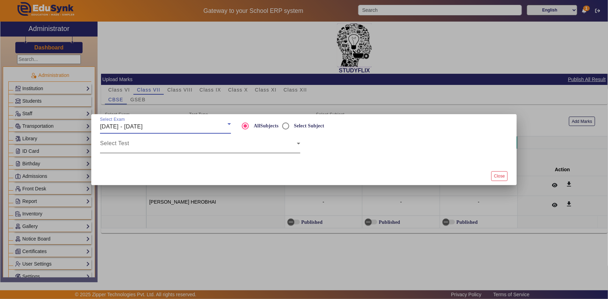
click at [140, 151] on div "Select Test" at bounding box center [200, 144] width 200 height 20
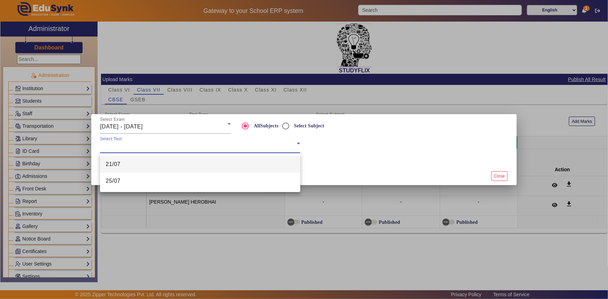
click at [136, 169] on mat-option "21/07" at bounding box center [200, 164] width 200 height 17
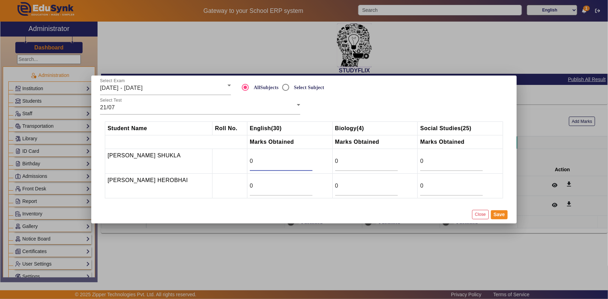
drag, startPoint x: 261, startPoint y: 162, endPoint x: 248, endPoint y: 160, distance: 13.0
click at [250, 161] on input "0" at bounding box center [281, 161] width 63 height 8
type input "21.5"
drag, startPoint x: 342, startPoint y: 156, endPoint x: 335, endPoint y: 160, distance: 7.8
click at [335, 160] on div "0" at bounding box center [366, 162] width 63 height 20
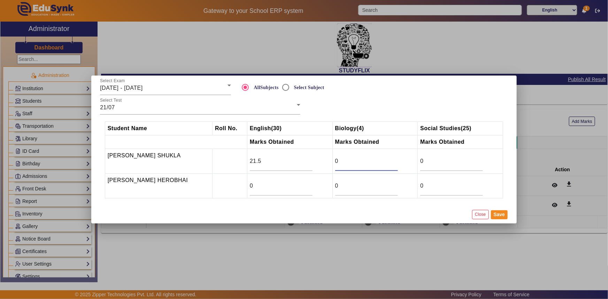
drag, startPoint x: 334, startPoint y: 164, endPoint x: 328, endPoint y: 163, distance: 6.8
click at [328, 163] on tr "[PERSON_NAME] SHUKLA 21.5 0 0" at bounding box center [304, 161] width 398 height 25
type input "4"
drag, startPoint x: 423, startPoint y: 162, endPoint x: 398, endPoint y: 160, distance: 24.8
click at [399, 160] on tr "[PERSON_NAME] SHUKLA 21.5 4 0" at bounding box center [304, 161] width 398 height 25
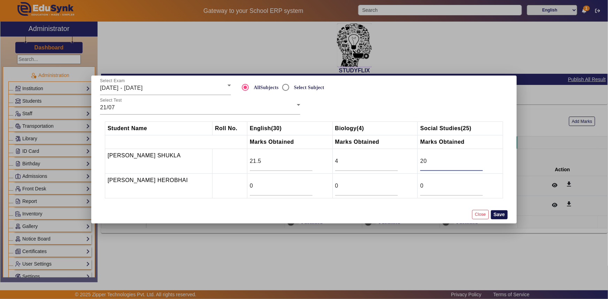
type input "20"
click at [498, 215] on button "Save" at bounding box center [499, 214] width 17 height 9
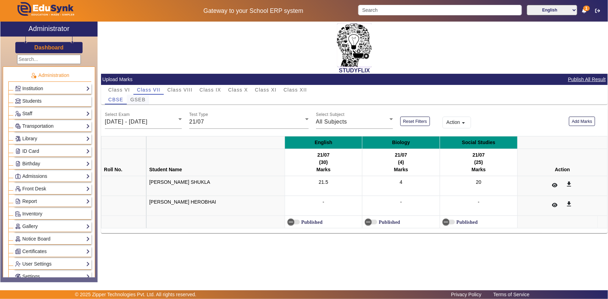
click at [142, 99] on span "GSEB" at bounding box center [137, 99] width 15 height 5
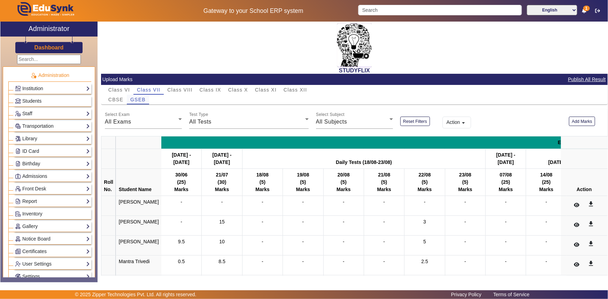
drag, startPoint x: 142, startPoint y: 99, endPoint x: 139, endPoint y: 101, distance: 3.8
click at [139, 101] on span "GSEB" at bounding box center [137, 99] width 15 height 5
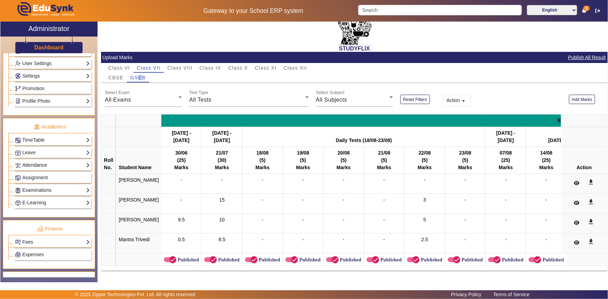
scroll to position [222, 0]
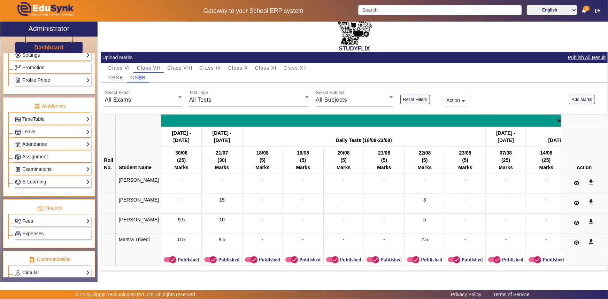
click at [36, 167] on link "Examinations" at bounding box center [52, 169] width 75 height 8
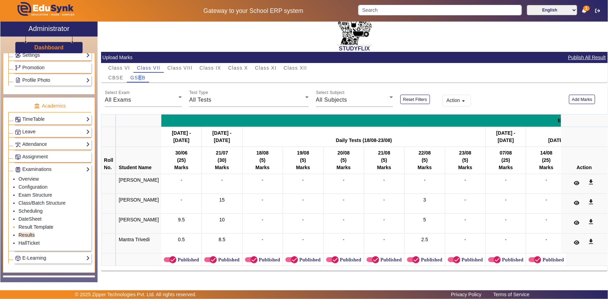
click at [24, 229] on link "Result Template" at bounding box center [35, 227] width 35 height 6
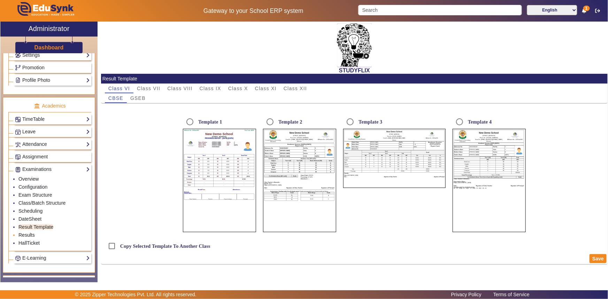
click at [26, 237] on link "Results" at bounding box center [26, 235] width 16 height 6
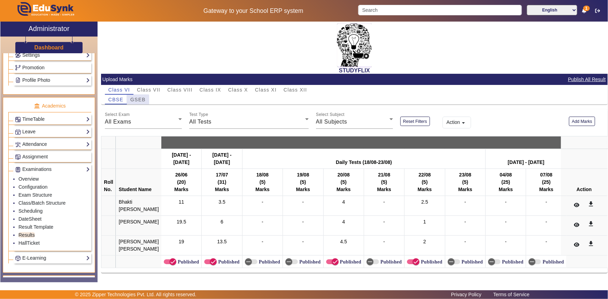
click at [133, 101] on span "GSEB" at bounding box center [137, 99] width 15 height 5
click at [131, 121] on div "All Exams" at bounding box center [142, 122] width 74 height 8
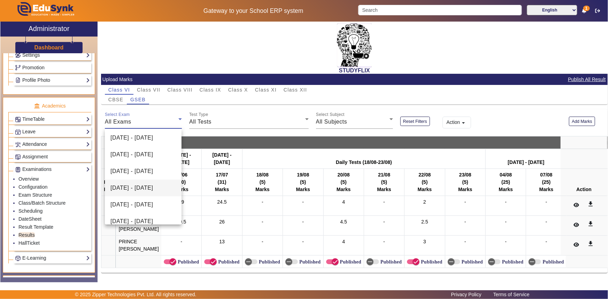
scroll to position [63, 0]
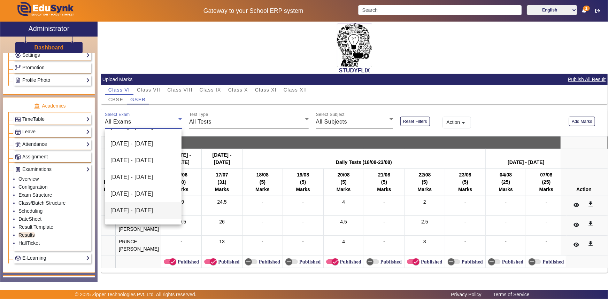
click at [130, 207] on span "[DATE] - [DATE]" at bounding box center [131, 211] width 43 height 8
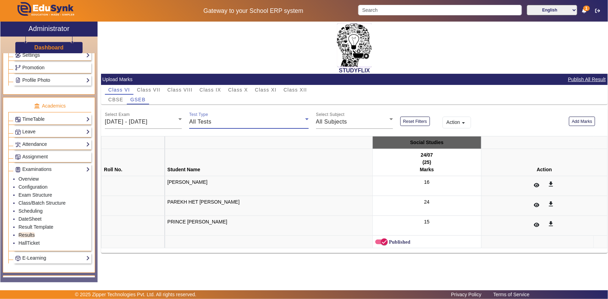
click at [234, 122] on div "All Tests" at bounding box center [247, 122] width 116 height 8
